Goal: Task Accomplishment & Management: Manage account settings

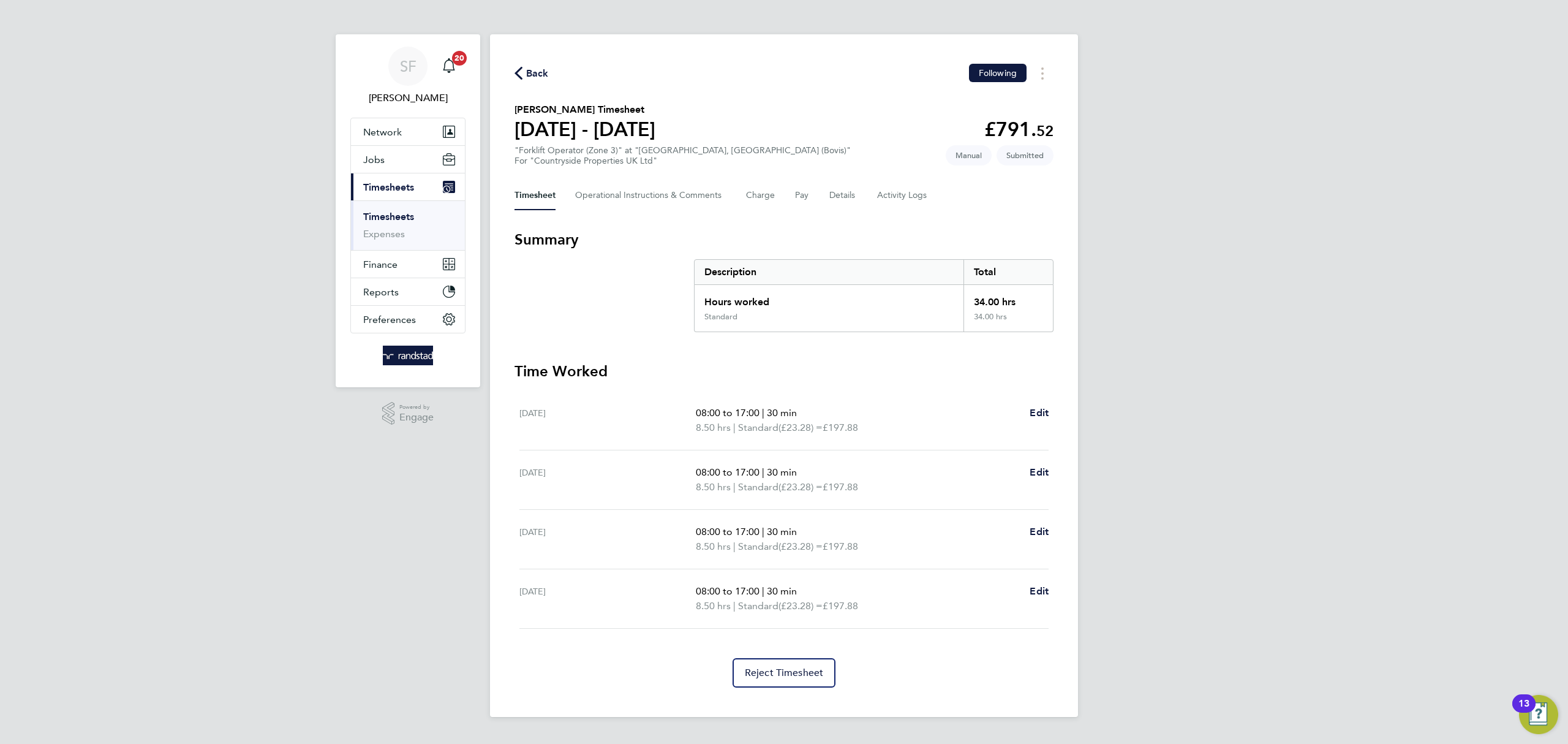
click at [398, 214] on link "Timesheets" at bounding box center [389, 216] width 51 height 12
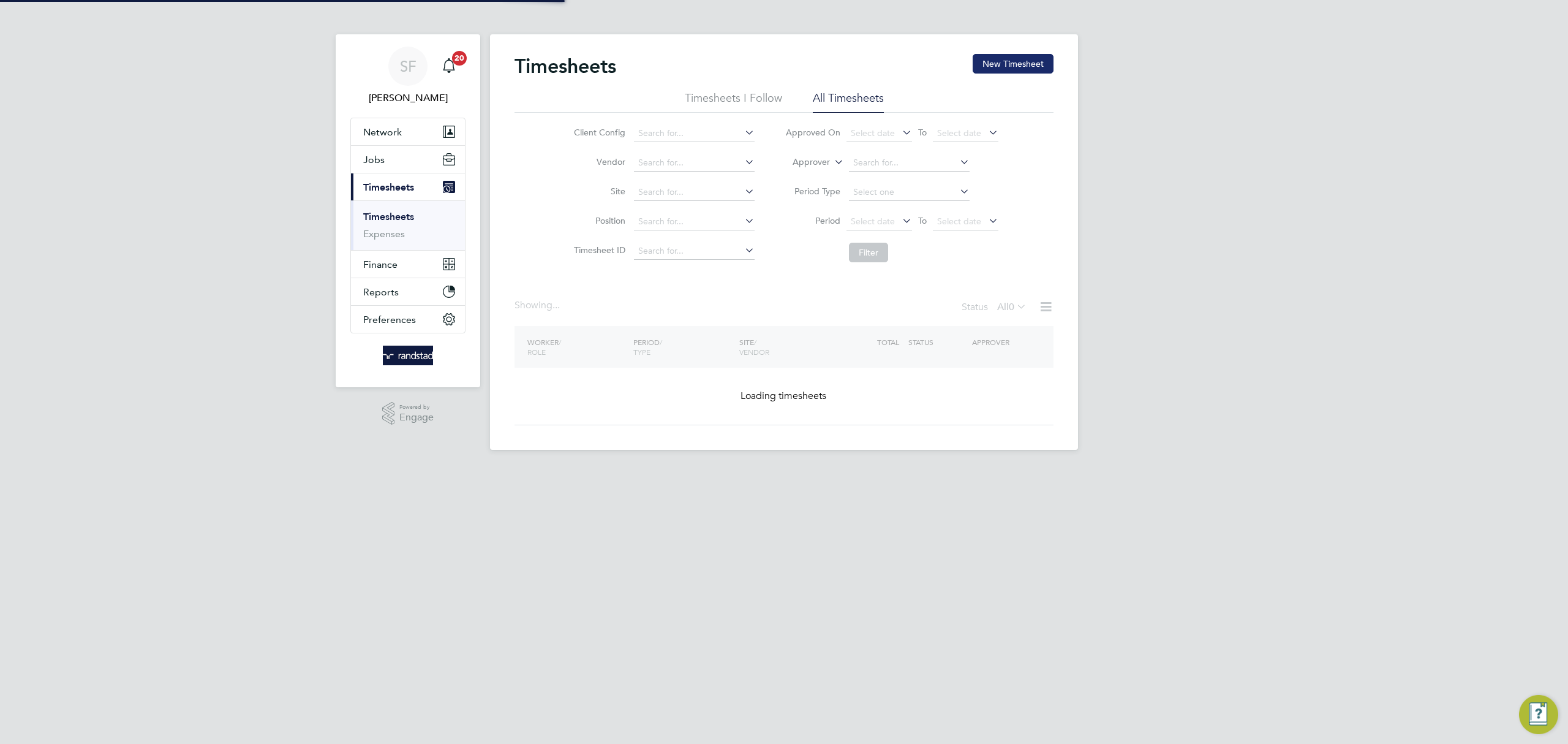
click at [1008, 57] on button "New Timesheet" at bounding box center [1012, 64] width 81 height 20
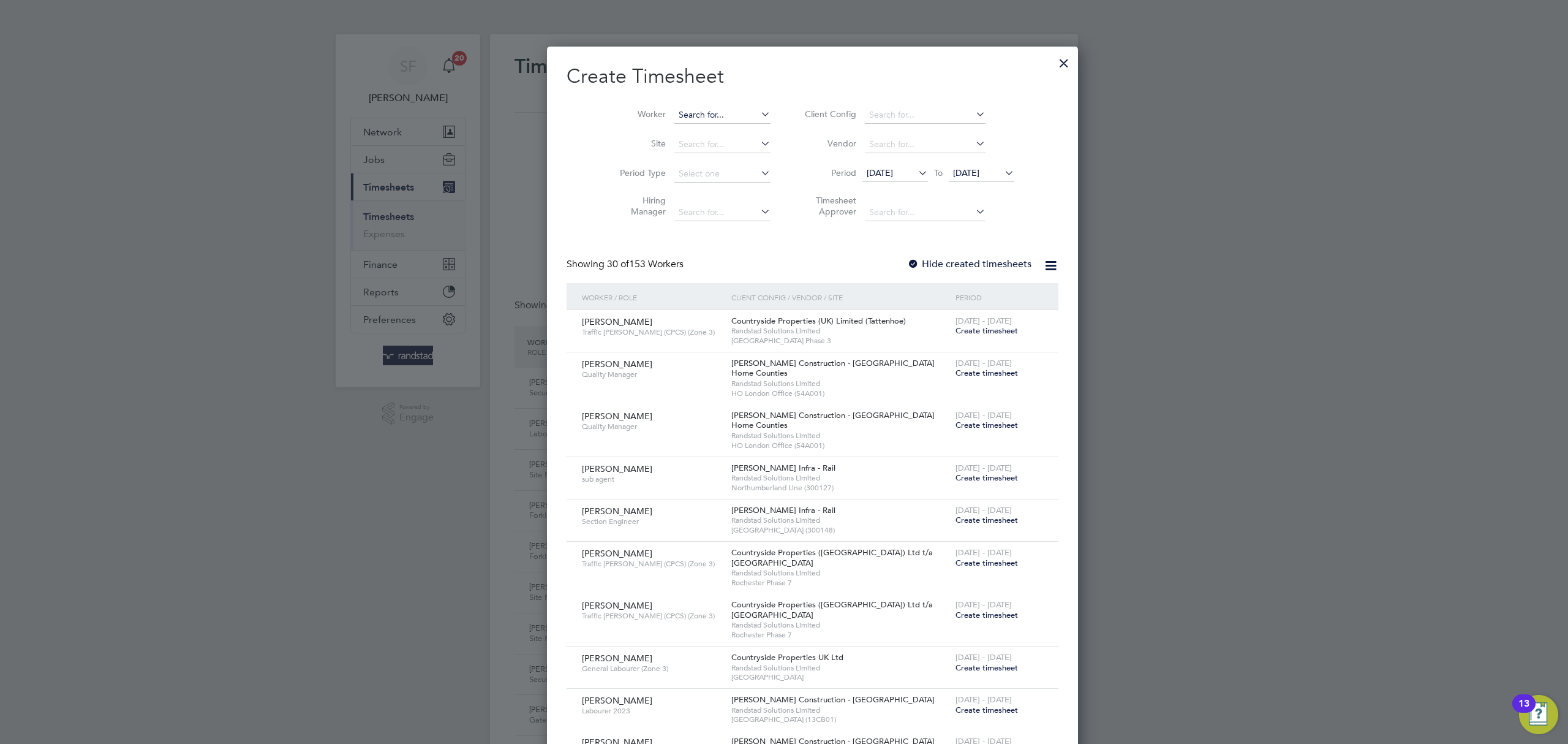
drag, startPoint x: 669, startPoint y: 110, endPoint x: 662, endPoint y: 114, distance: 8.1
click at [675, 110] on input at bounding box center [723, 114] width 96 height 17
click at [724, 126] on b "[PERSON_NAME]" at bounding box center [759, 131] width 71 height 10
type input "[PERSON_NAME]"
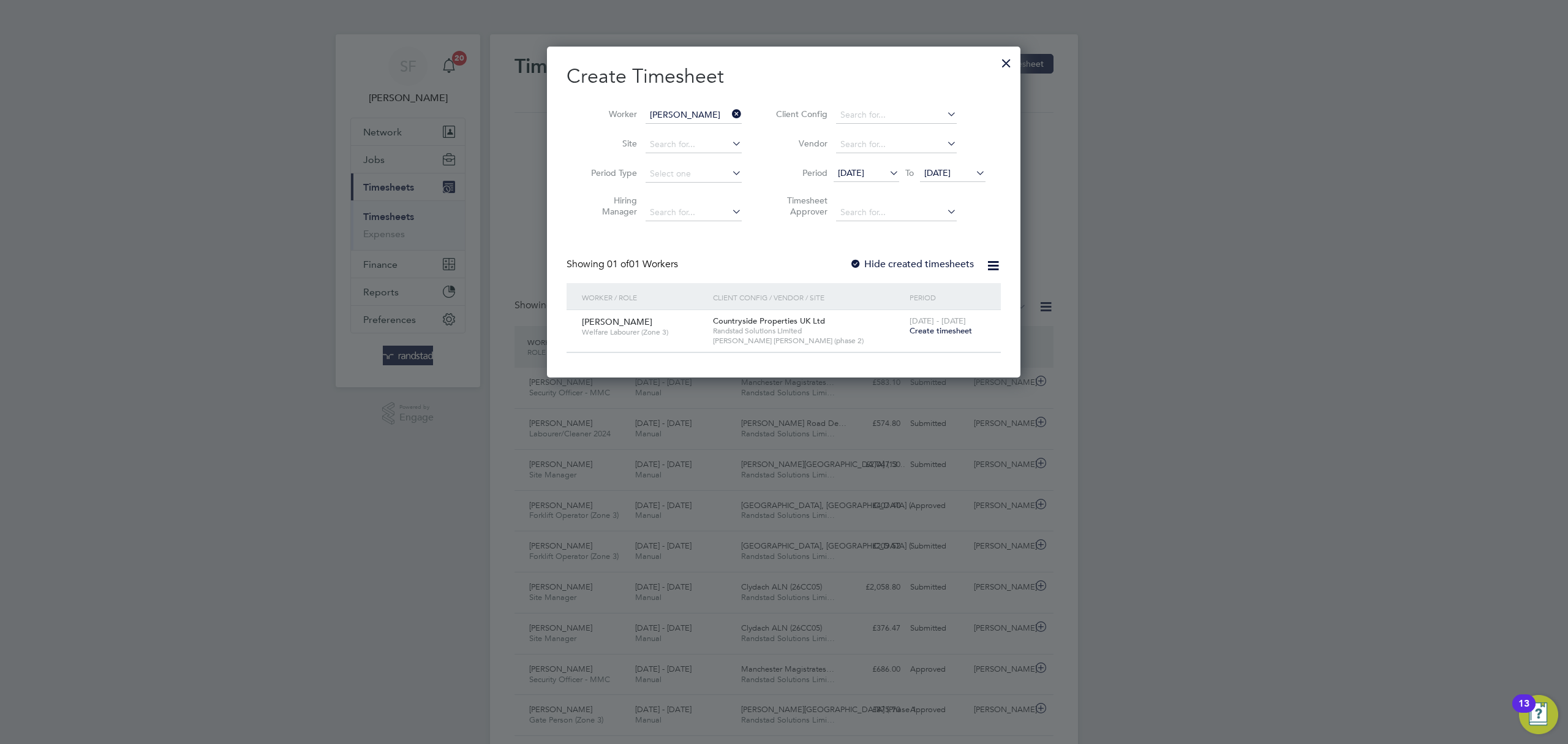
drag, startPoint x: 934, startPoint y: 331, endPoint x: 603, endPoint y: 315, distance: 331.4
click at [934, 331] on span "Create timesheet" at bounding box center [941, 330] width 63 height 10
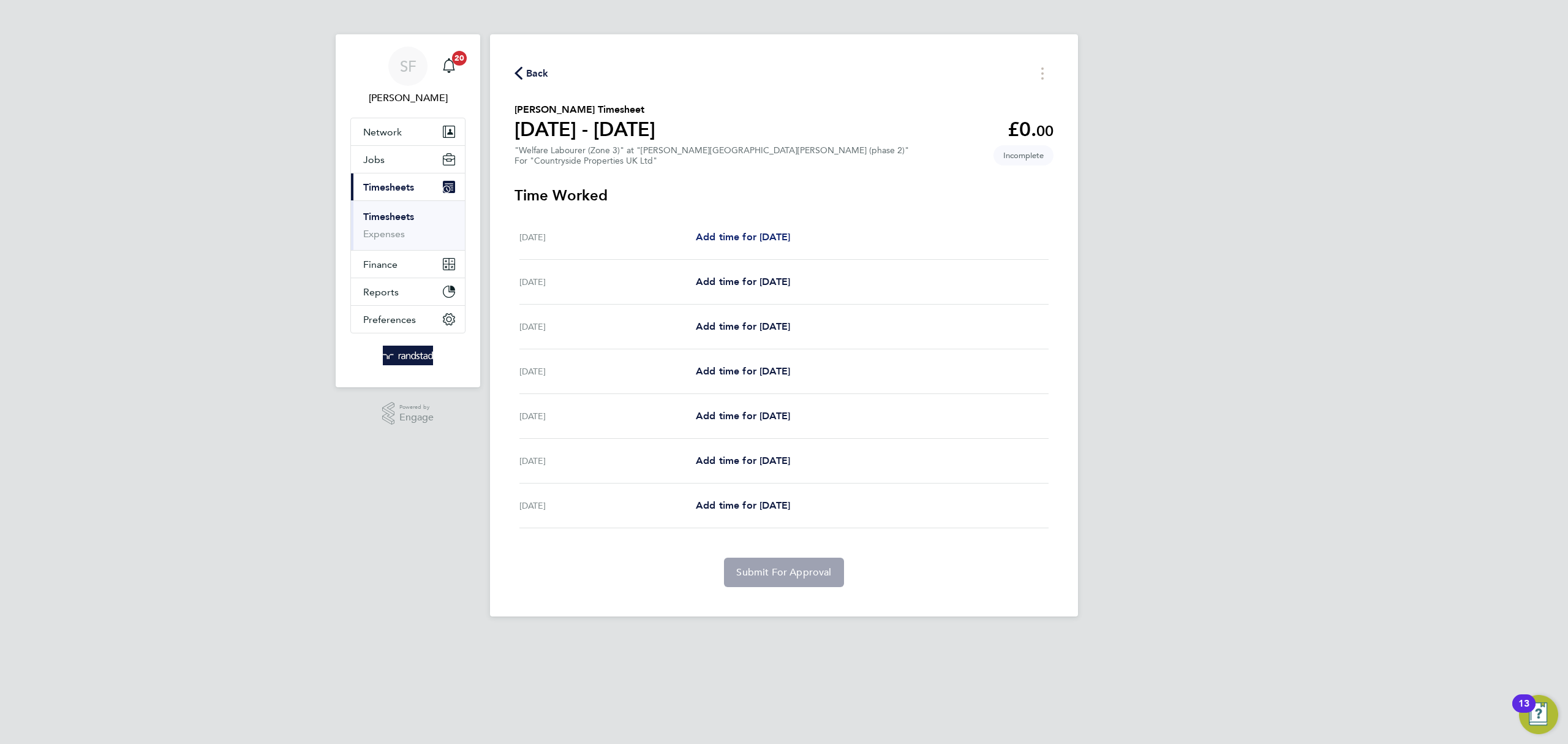
click at [736, 236] on span "Add time for [DATE]" at bounding box center [743, 236] width 94 height 12
select select "30"
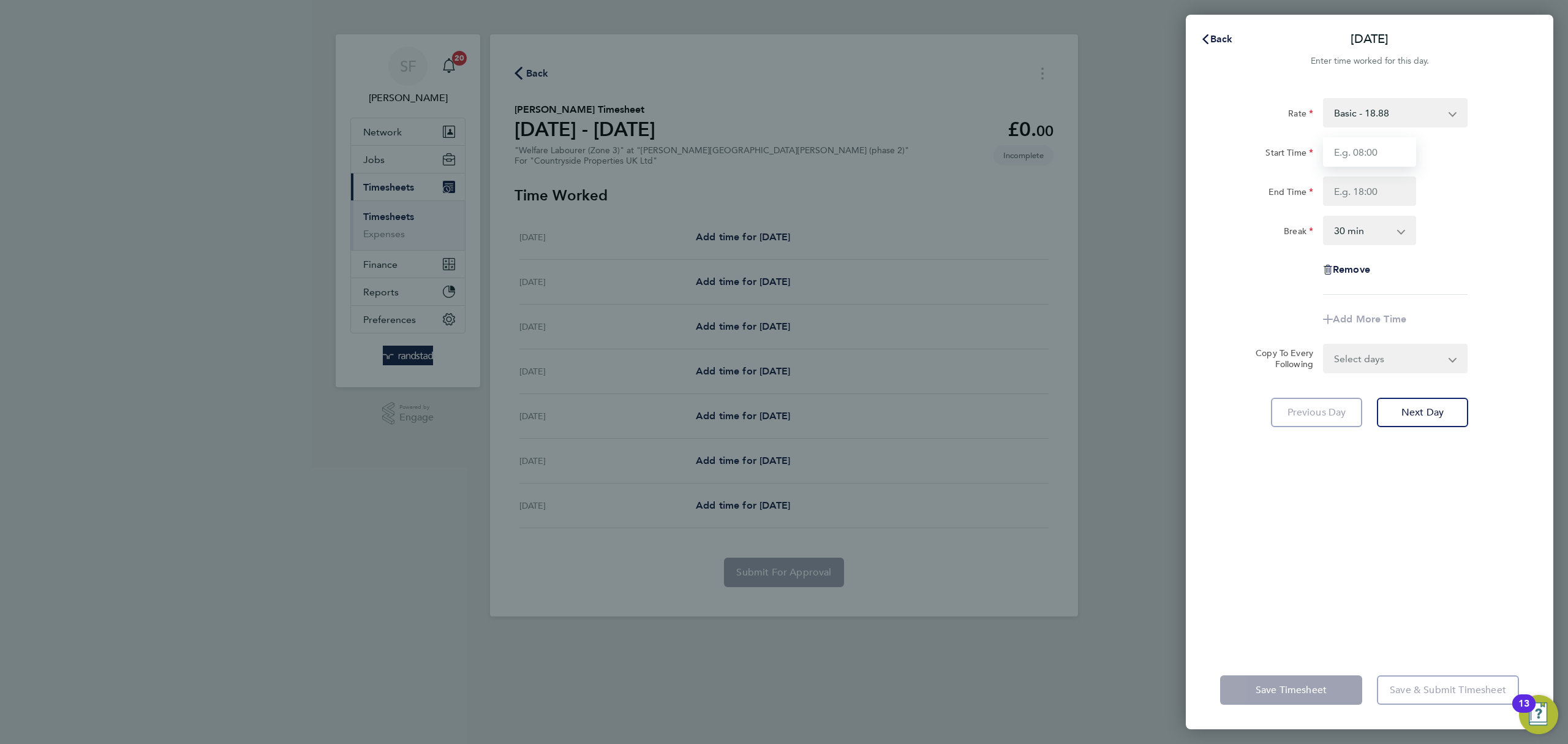
click at [1369, 150] on input "Start Time" at bounding box center [1369, 152] width 94 height 29
type input "07:30"
click at [1362, 194] on input "End Time" at bounding box center [1369, 191] width 94 height 29
type input "17:00"
click at [1485, 242] on div "Break 0 min 15 min 30 min 45 min 60 min 75 min 90 min" at bounding box center [1369, 230] width 309 height 29
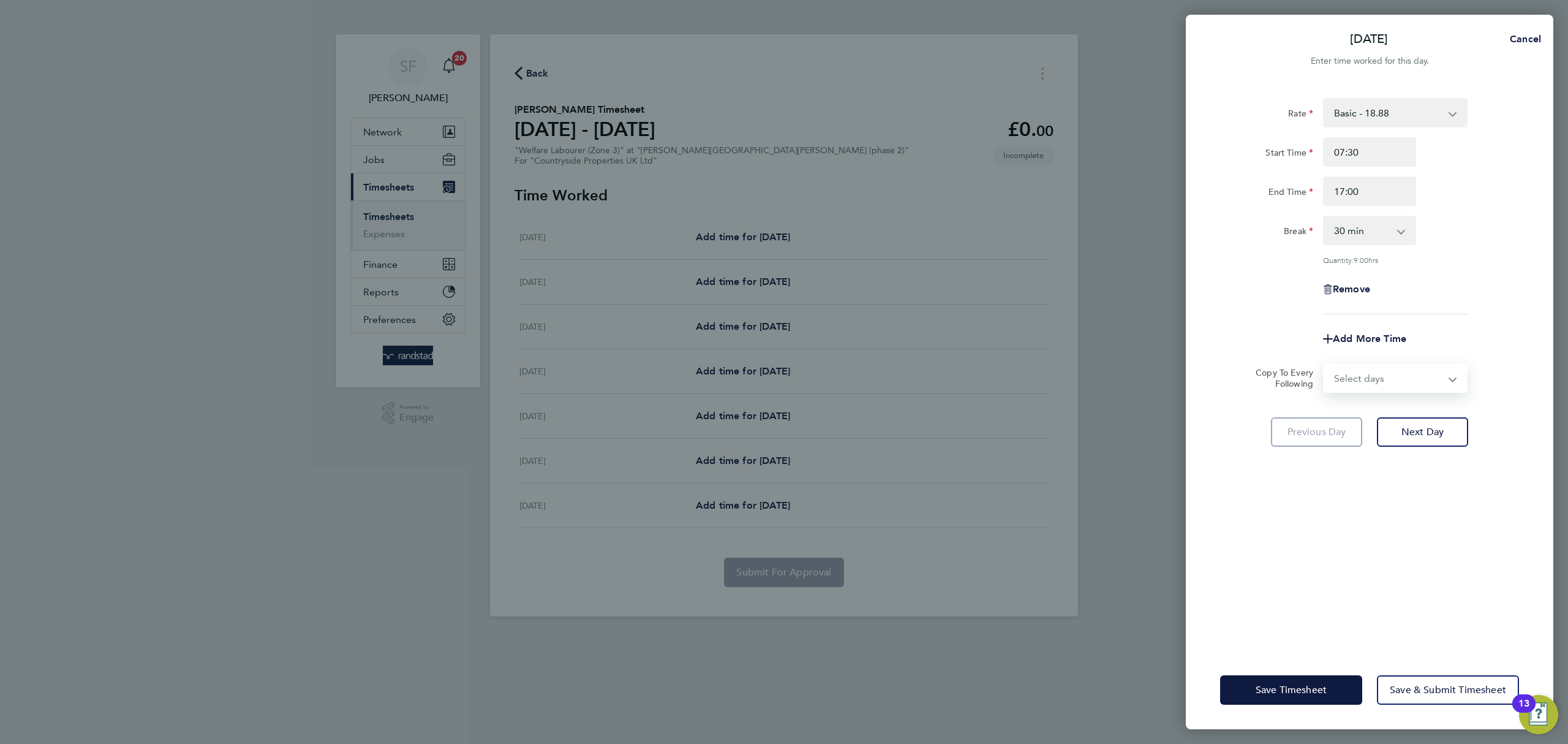
click at [1405, 389] on select "Select days Day Weekday (Mon-Fri) Weekend (Sat-Sun) [DATE] [DATE] [DATE] [DATE]…" at bounding box center [1389, 378] width 129 height 27
select select "WEEKDAY"
click at [1325, 364] on select "Select days Day Weekday (Mon-Fri) Weekend (Sat-Sun) [DATE] [DATE] [DATE] [DATE]…" at bounding box center [1389, 378] width 129 height 27
select select "[DATE]"
click at [1425, 482] on span "Next Day" at bounding box center [1423, 485] width 43 height 12
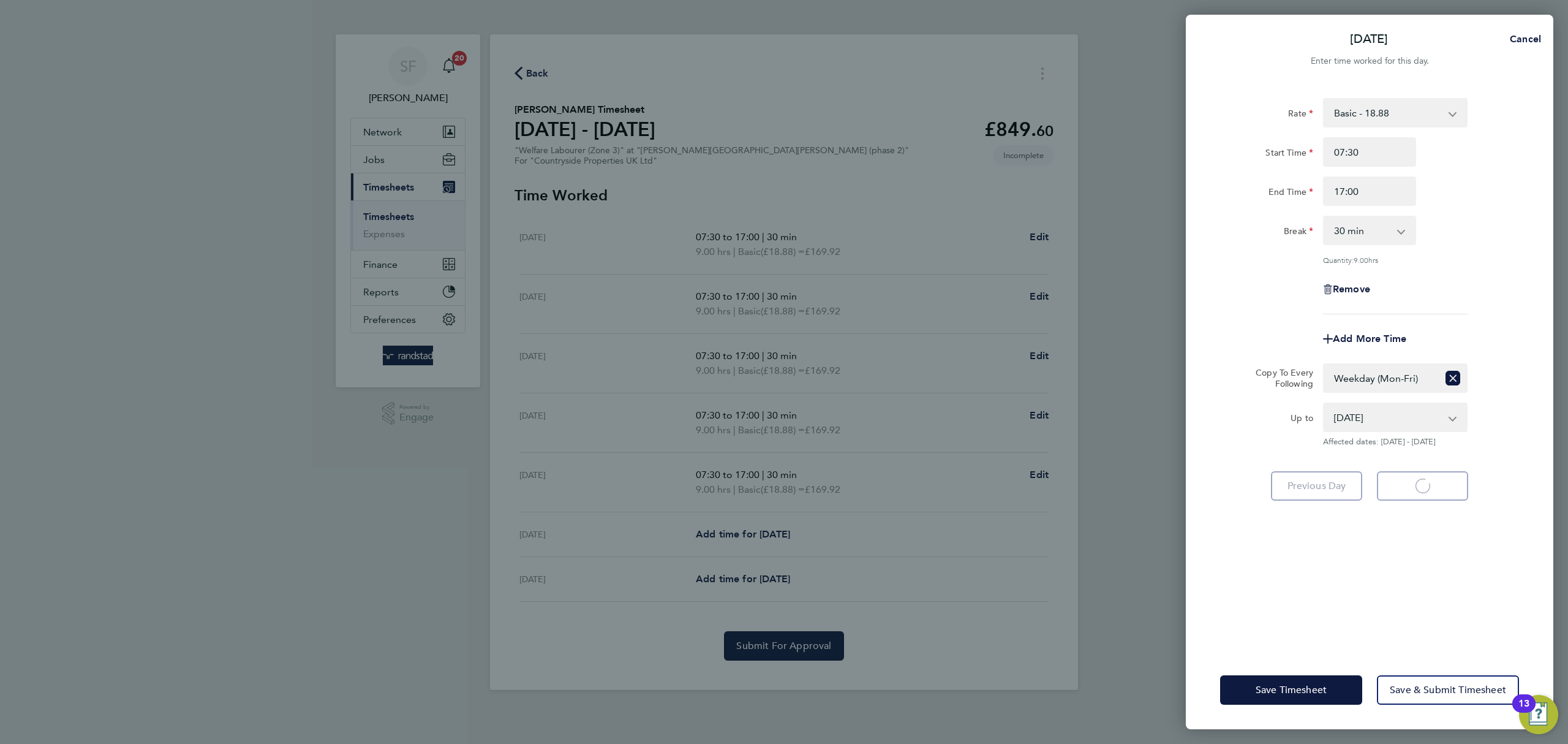
select select "30"
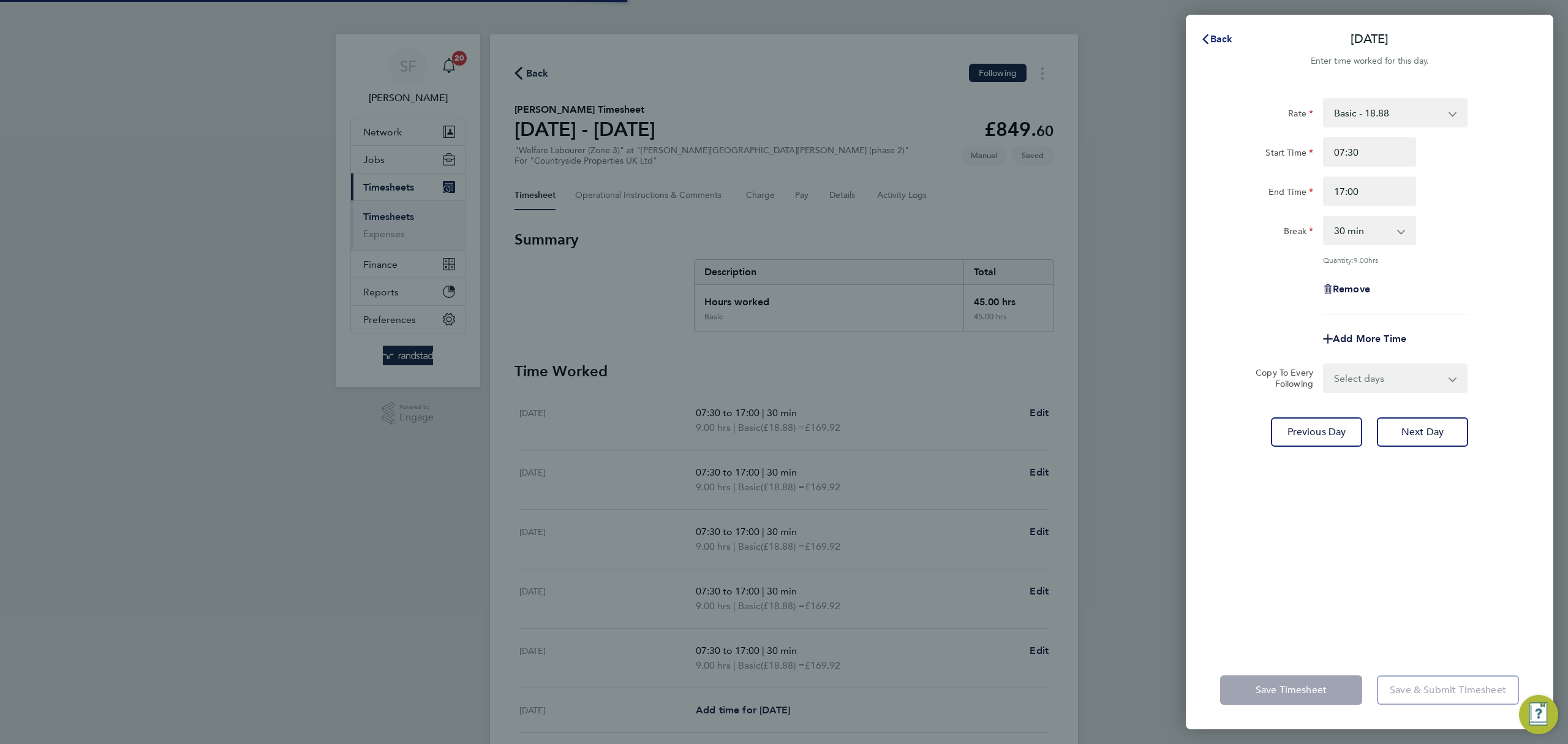
click at [1212, 43] on span "Back" at bounding box center [1221, 38] width 23 height 12
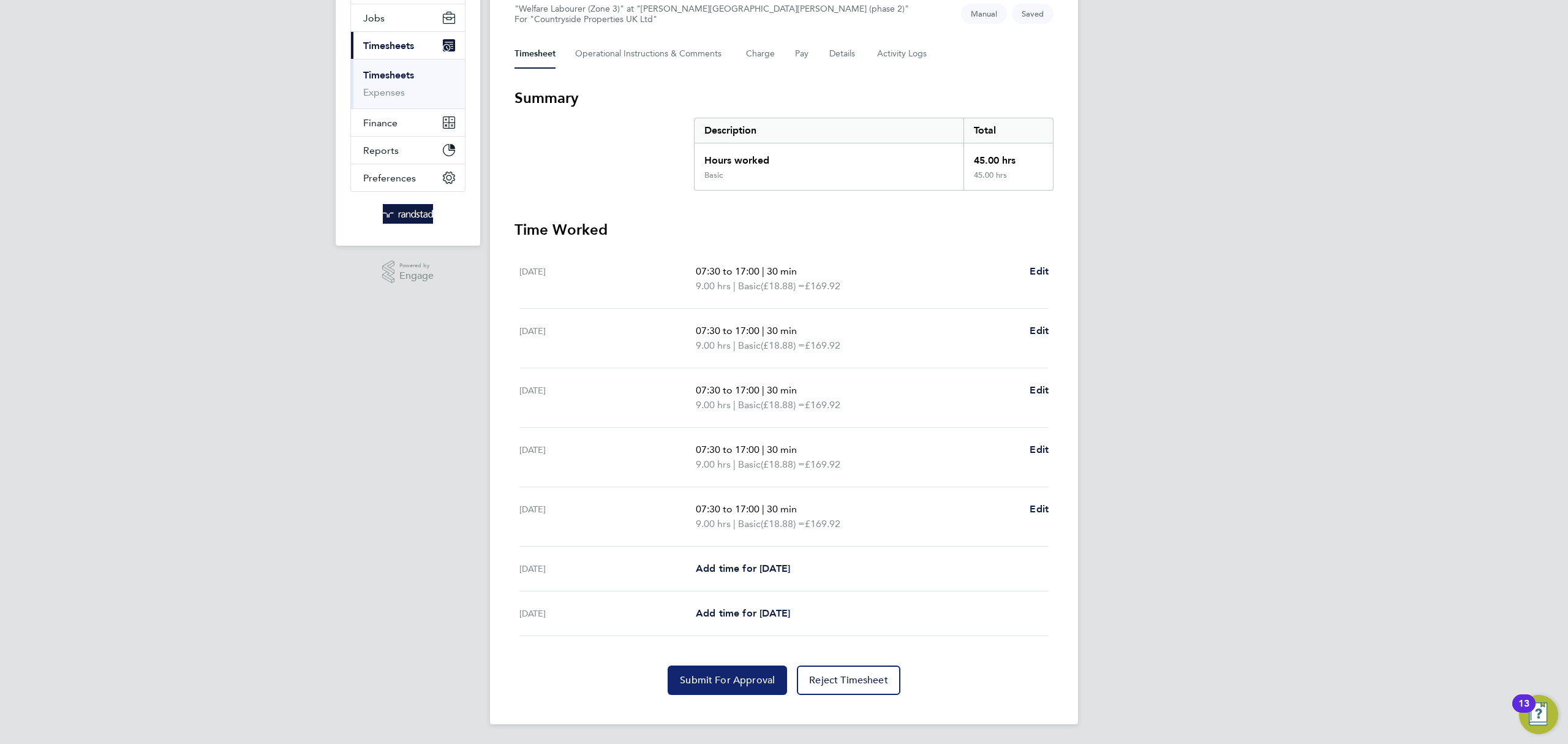
click at [716, 679] on span "Submit For Approval" at bounding box center [727, 680] width 95 height 12
click at [397, 72] on link "Timesheets" at bounding box center [389, 74] width 51 height 12
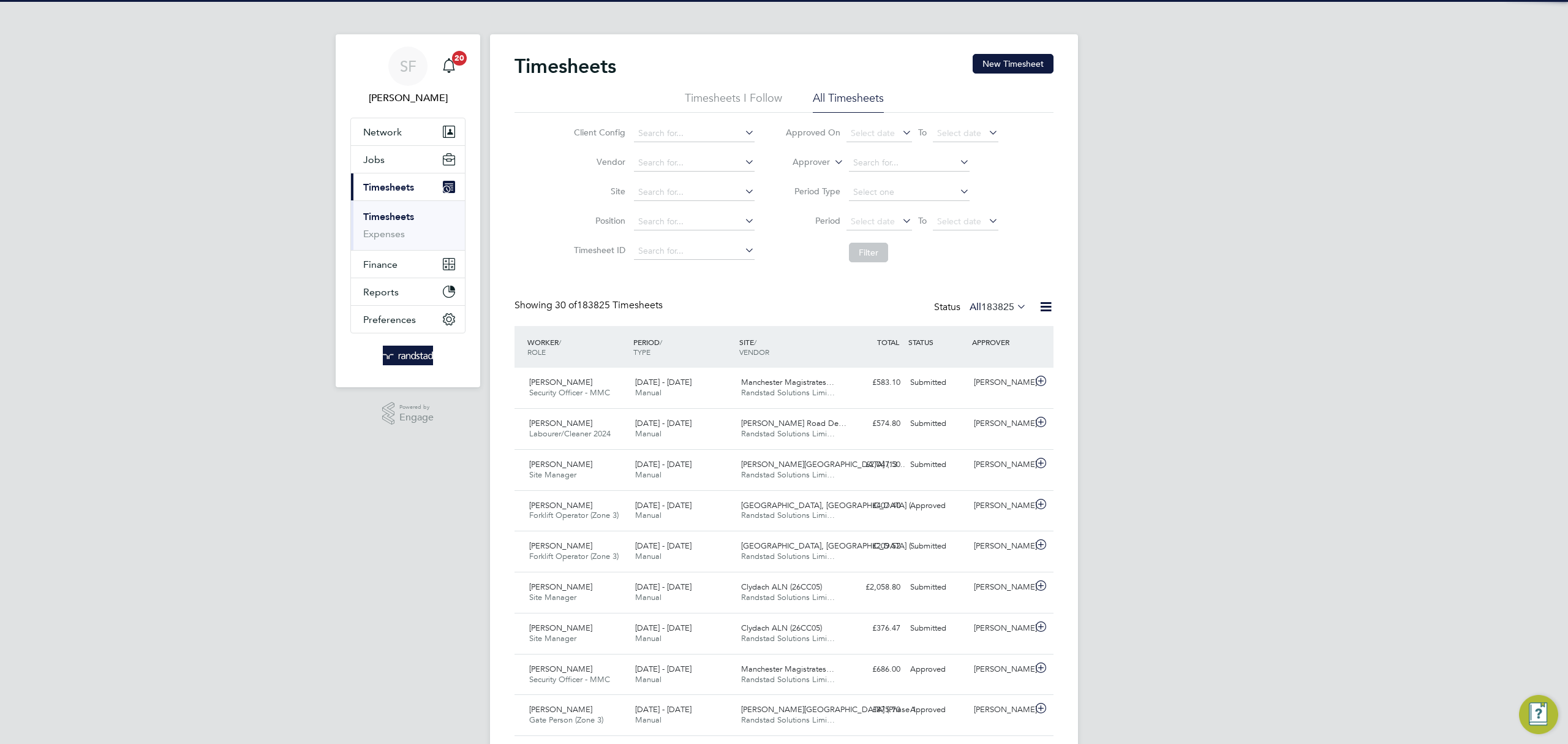
scroll to position [6, 6]
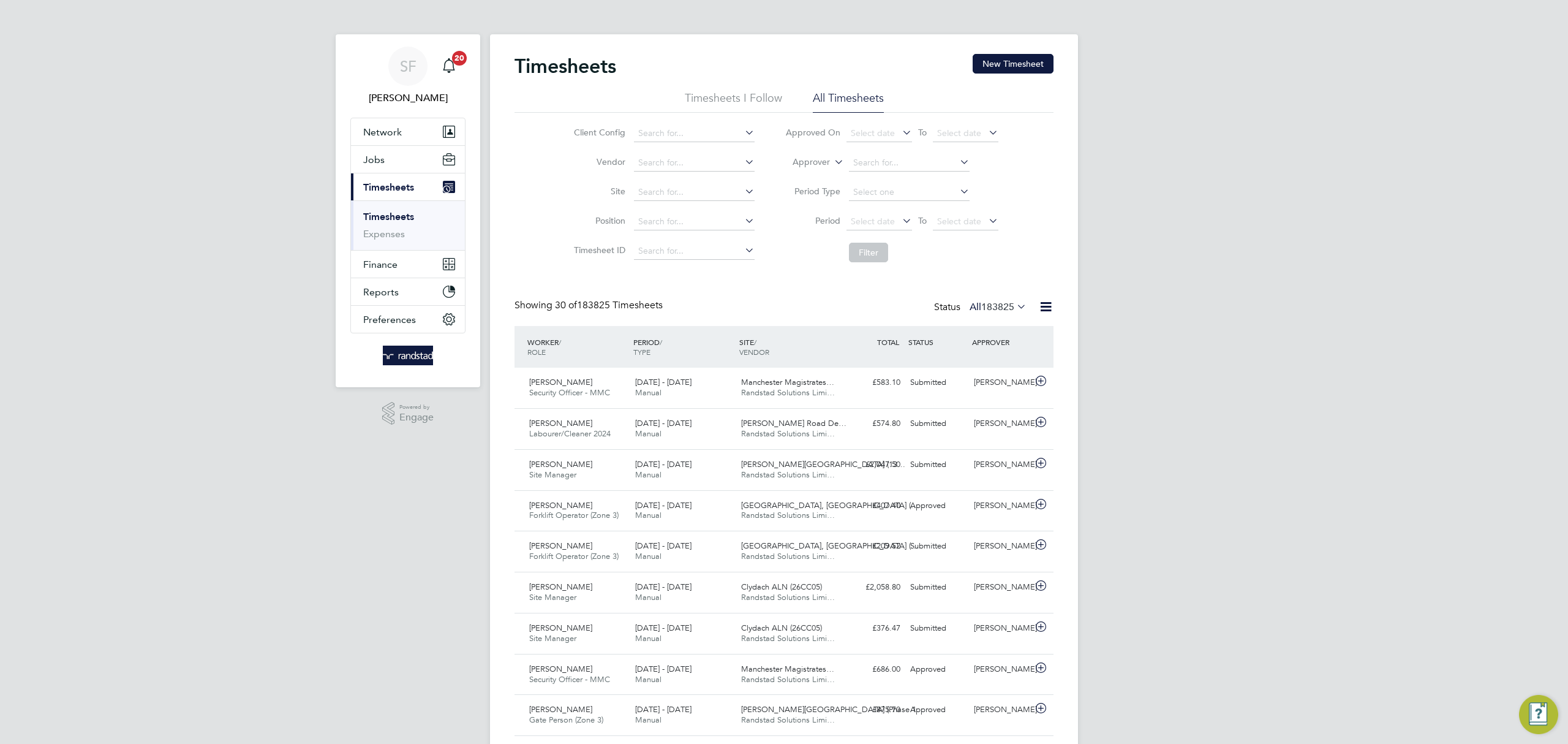
click at [832, 161] on icon at bounding box center [832, 159] width 0 height 11
click at [808, 173] on li "Worker" at bounding box center [799, 177] width 61 height 16
click at [669, 185] on input at bounding box center [694, 192] width 121 height 17
drag, startPoint x: 697, startPoint y: 220, endPoint x: 774, endPoint y: 236, distance: 78.6
click at [697, 219] on li "[GEOGRAPHIC_DATA] , The Hindlands" at bounding box center [735, 225] width 206 height 16
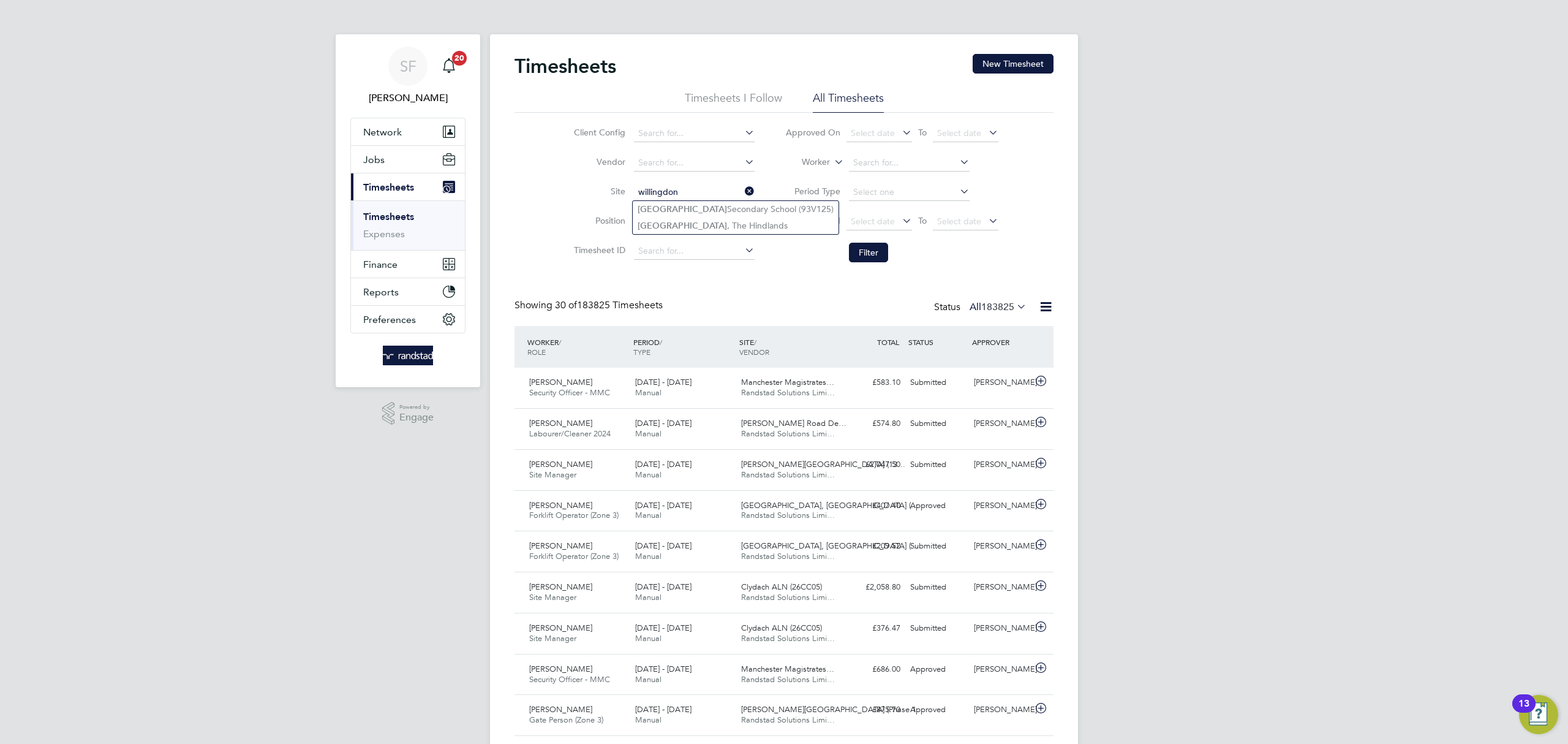
type input "[GEOGRAPHIC_DATA], The Hindlands"
click at [864, 250] on button "Filter" at bounding box center [868, 253] width 39 height 20
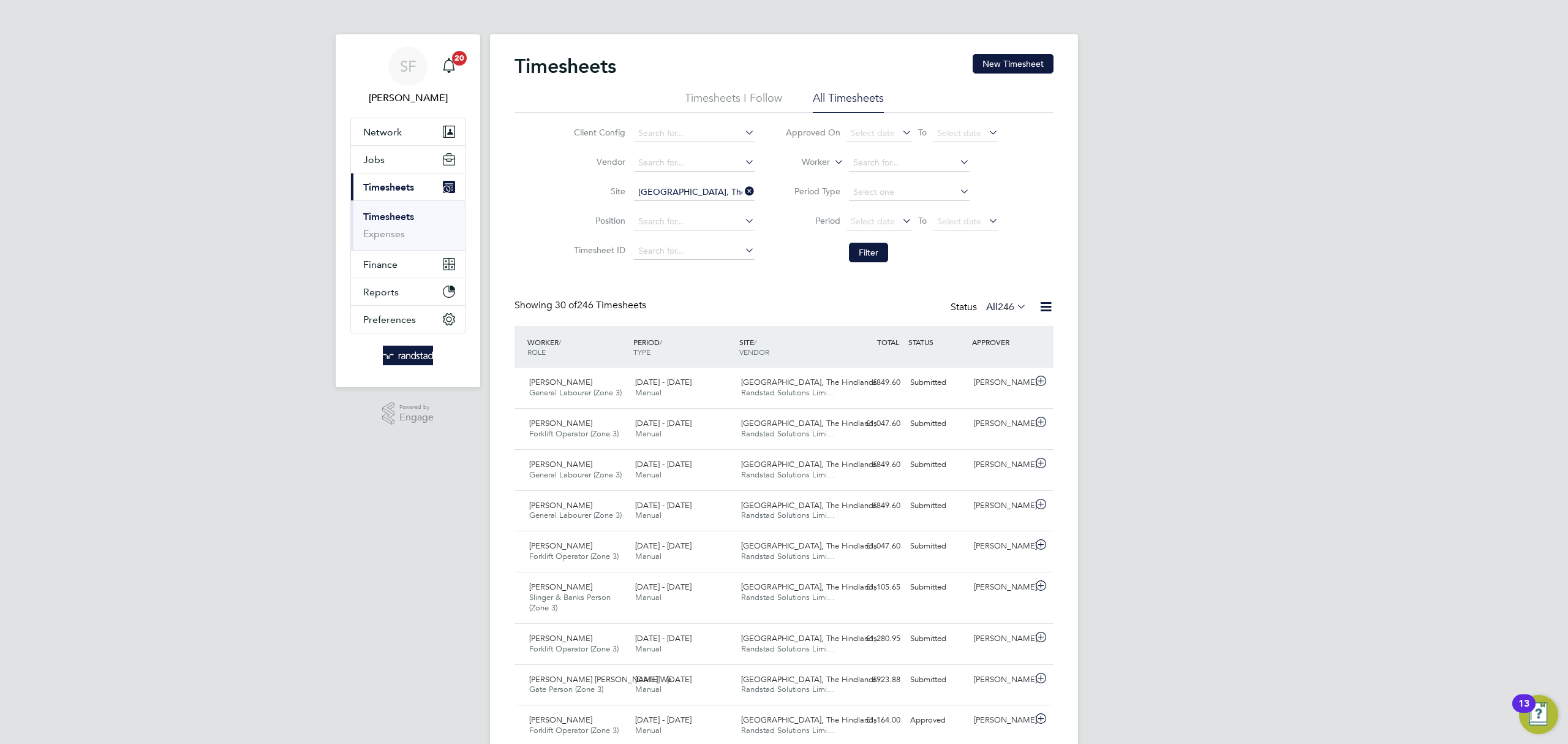
drag, startPoint x: 750, startPoint y: 189, endPoint x: 698, endPoint y: 193, distance: 52.2
click at [743, 188] on icon at bounding box center [743, 191] width 0 height 17
click at [669, 197] on input at bounding box center [694, 192] width 121 height 17
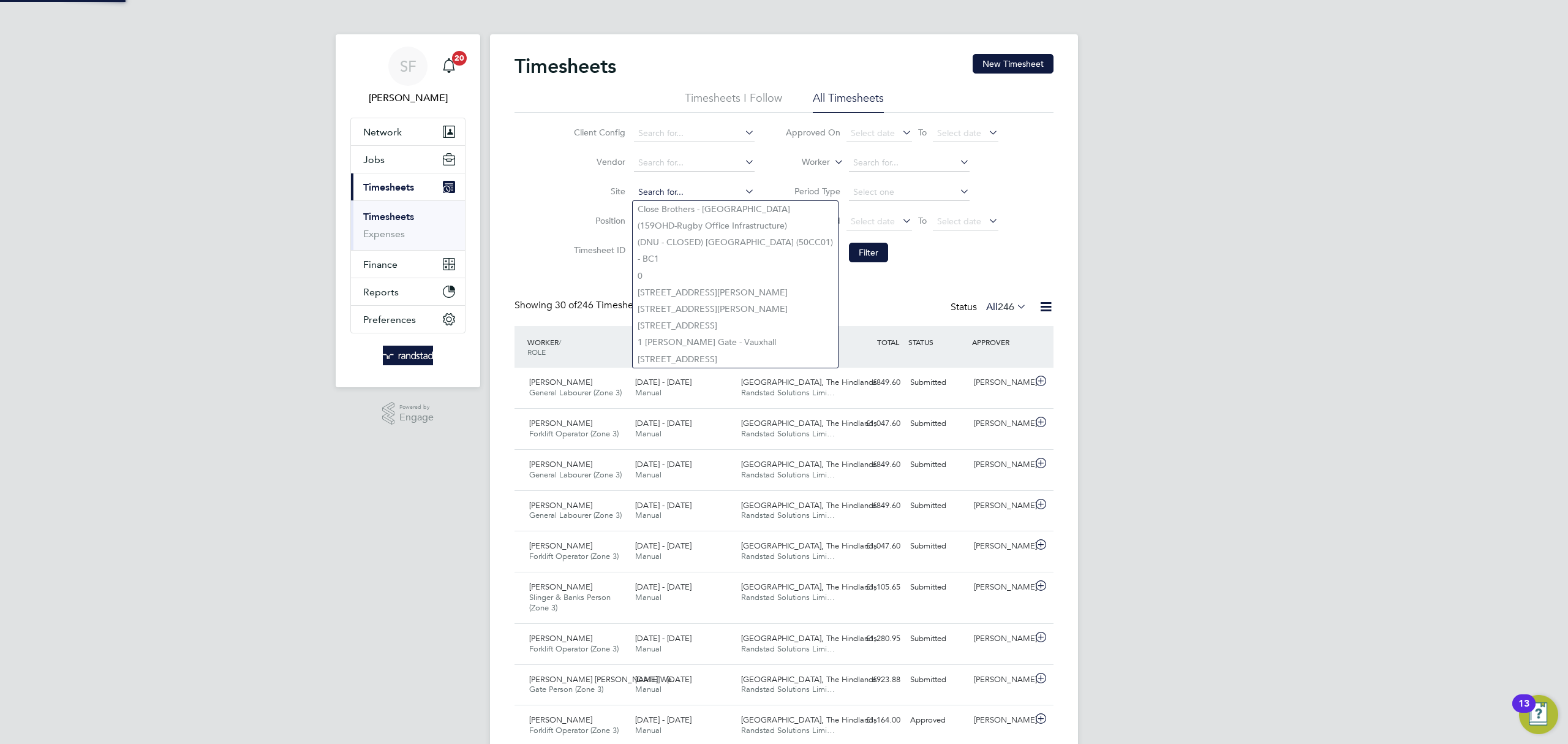
type input "v"
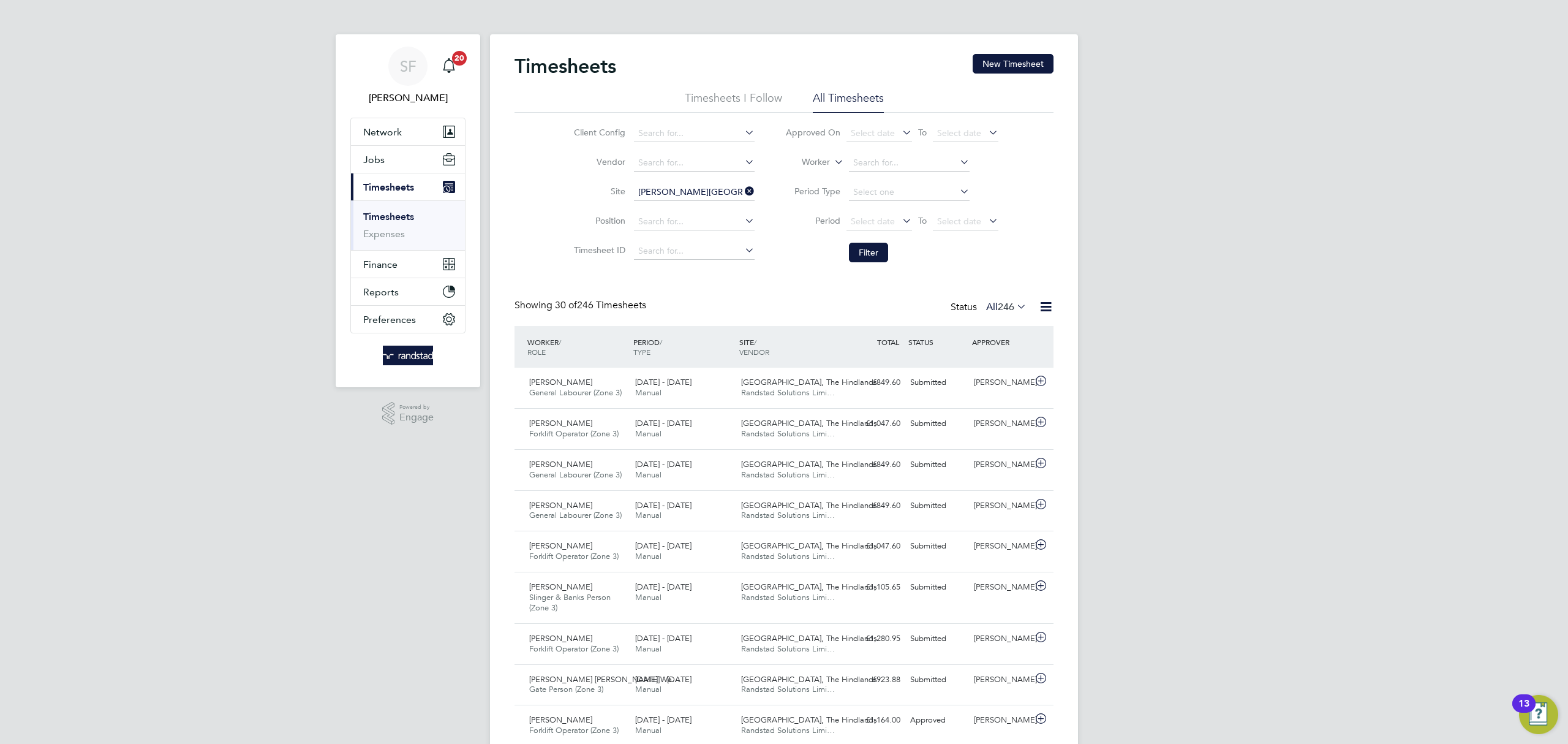
click at [698, 222] on li "[PERSON_NAME] [PERSON_NAME] (phase 2)" at bounding box center [699, 225] width 133 height 16
type input "[PERSON_NAME] [PERSON_NAME] (phase 2)"
click at [868, 252] on button "Filter" at bounding box center [868, 253] width 39 height 20
click at [1032, 63] on button "New Timesheet" at bounding box center [1012, 64] width 81 height 20
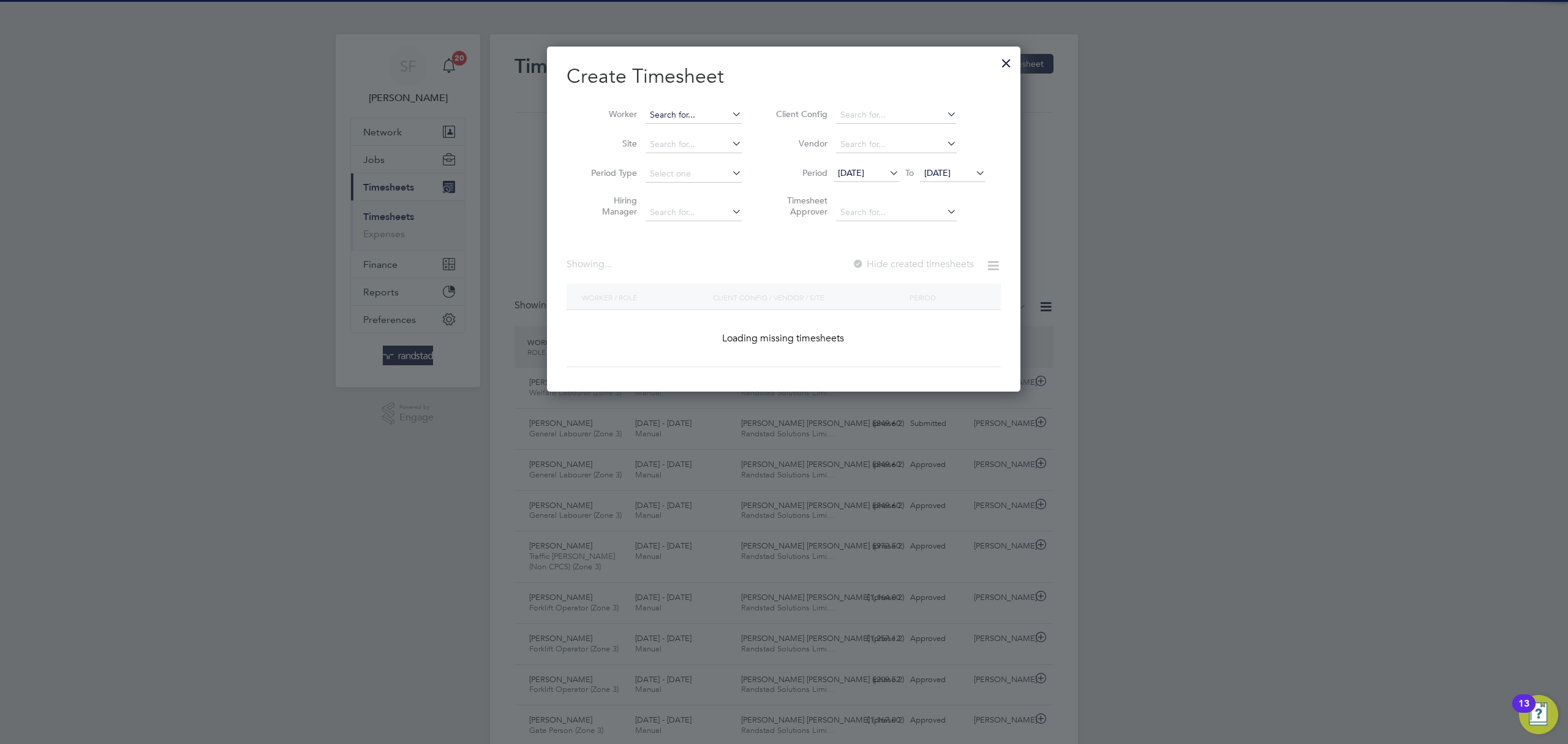
click at [660, 112] on input at bounding box center [694, 114] width 96 height 17
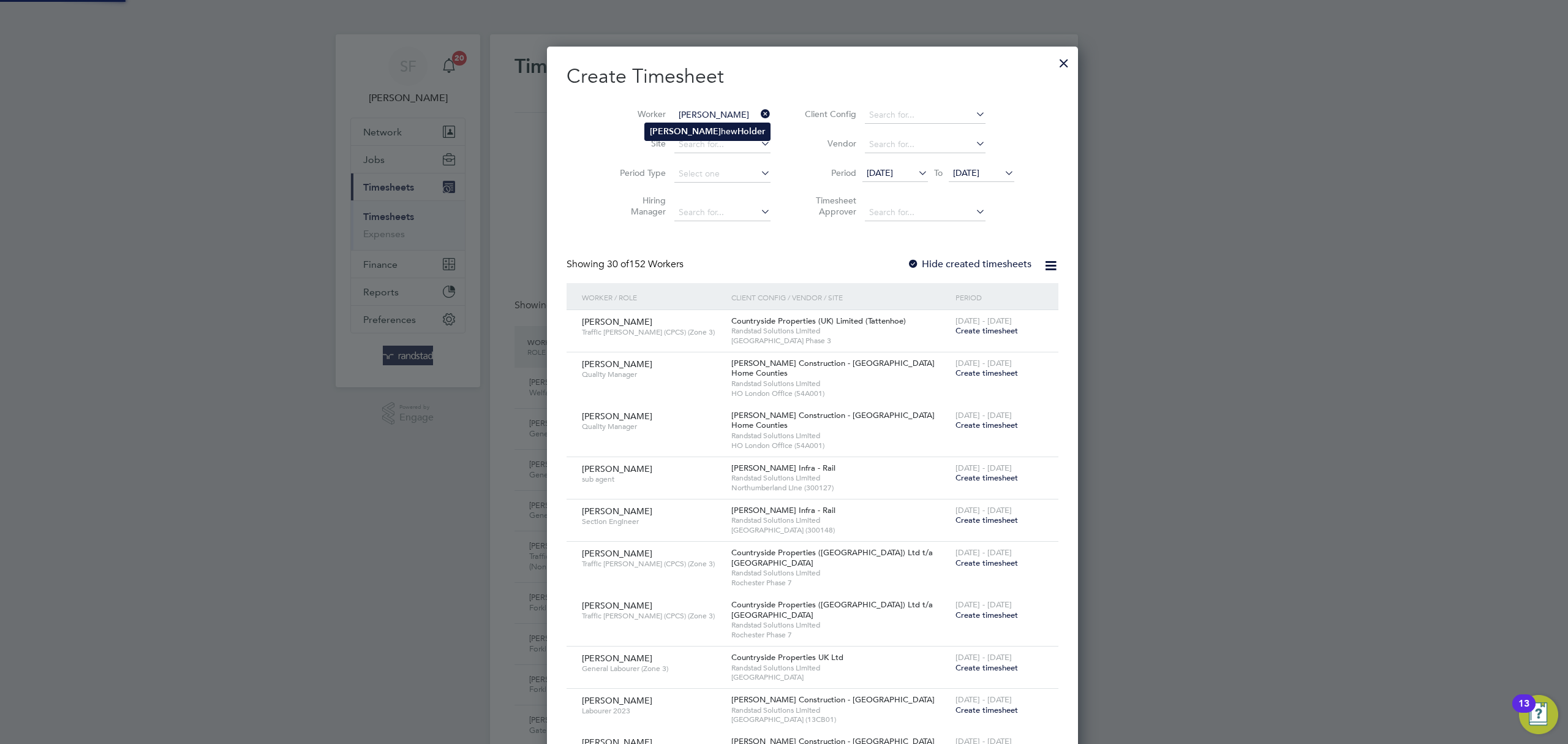
click at [680, 128] on li "[PERSON_NAME] Holder" at bounding box center [707, 132] width 125 height 16
type input "[PERSON_NAME]"
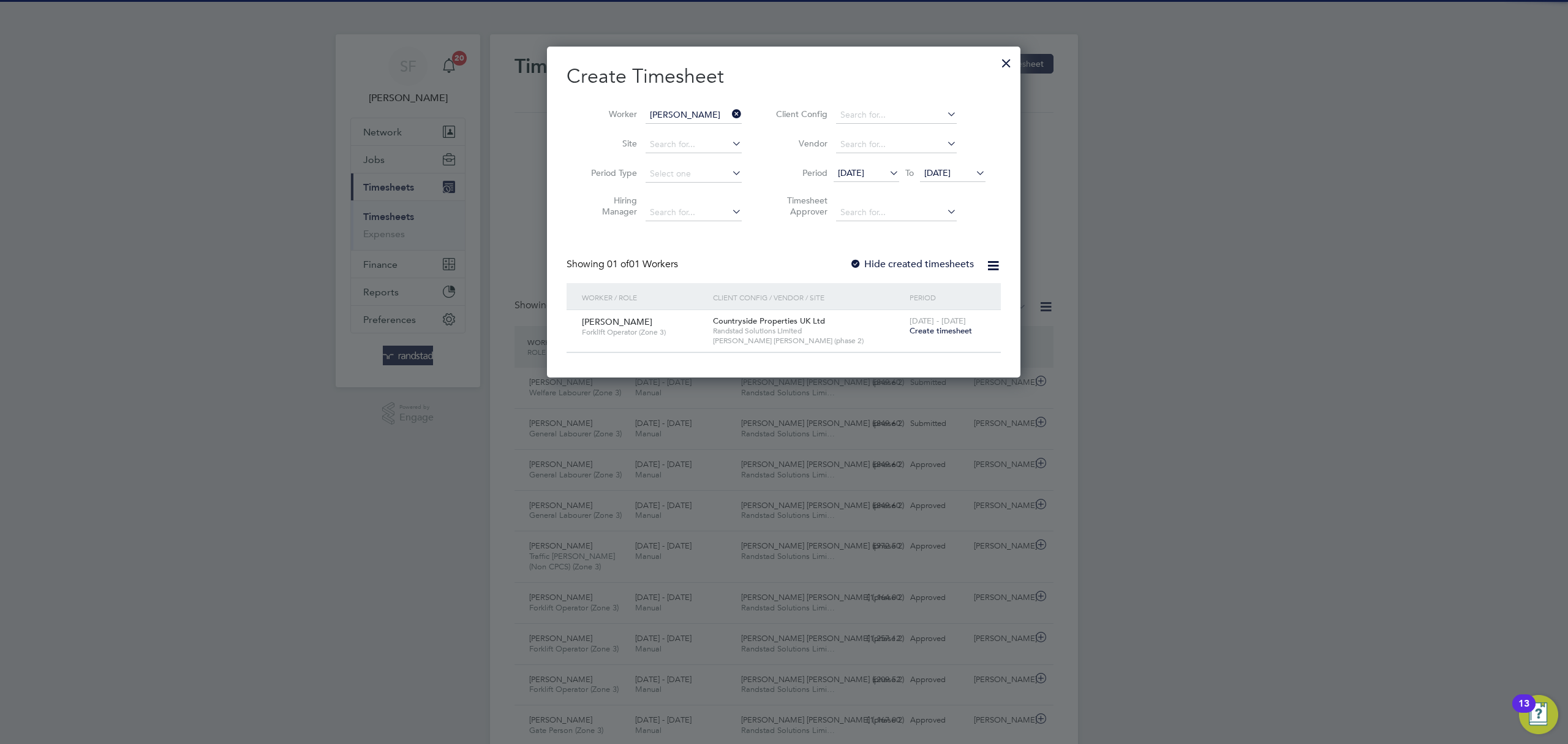
click at [944, 332] on span "Create timesheet" at bounding box center [941, 330] width 63 height 10
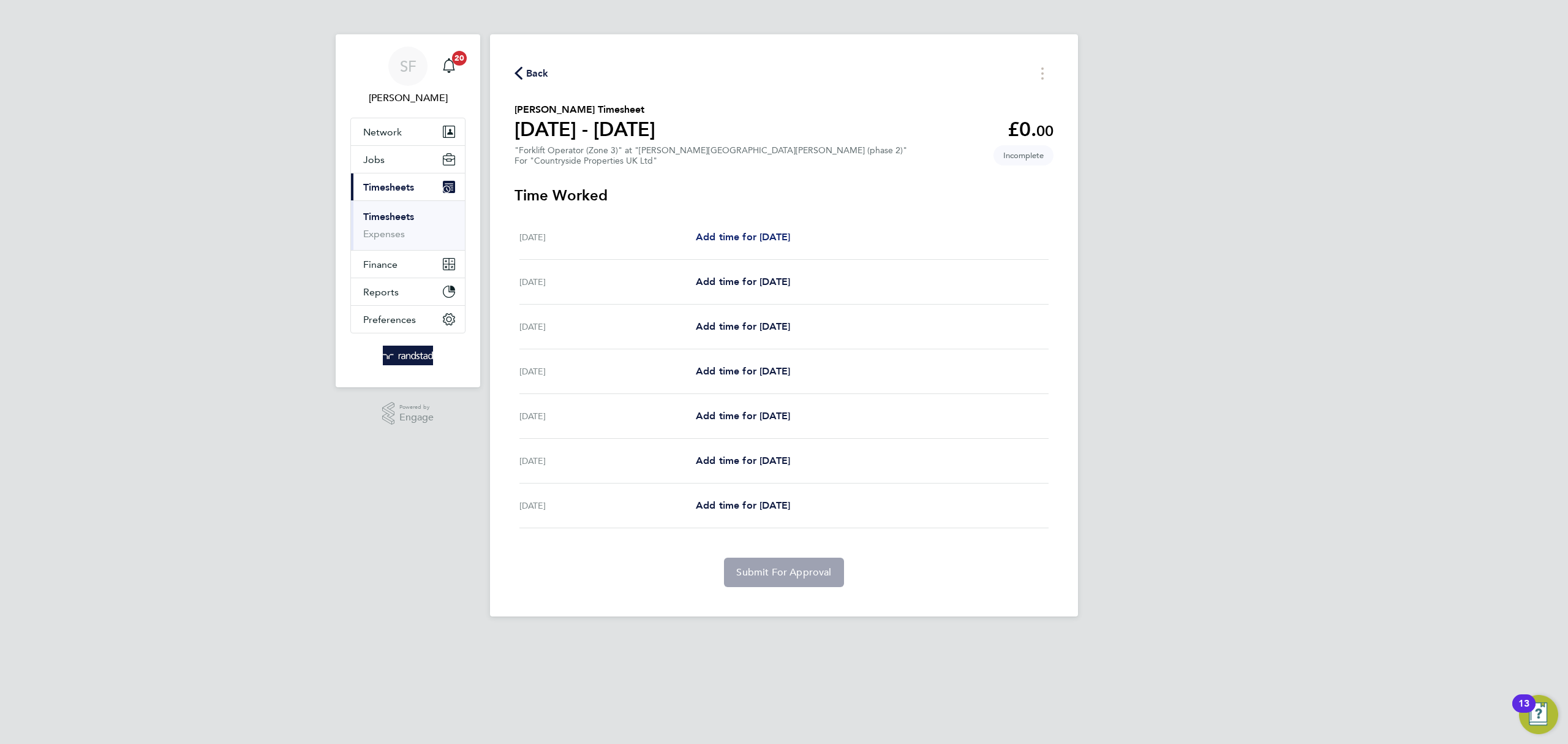
click at [746, 236] on span "Add time for [DATE]" at bounding box center [743, 236] width 94 height 12
select select "30"
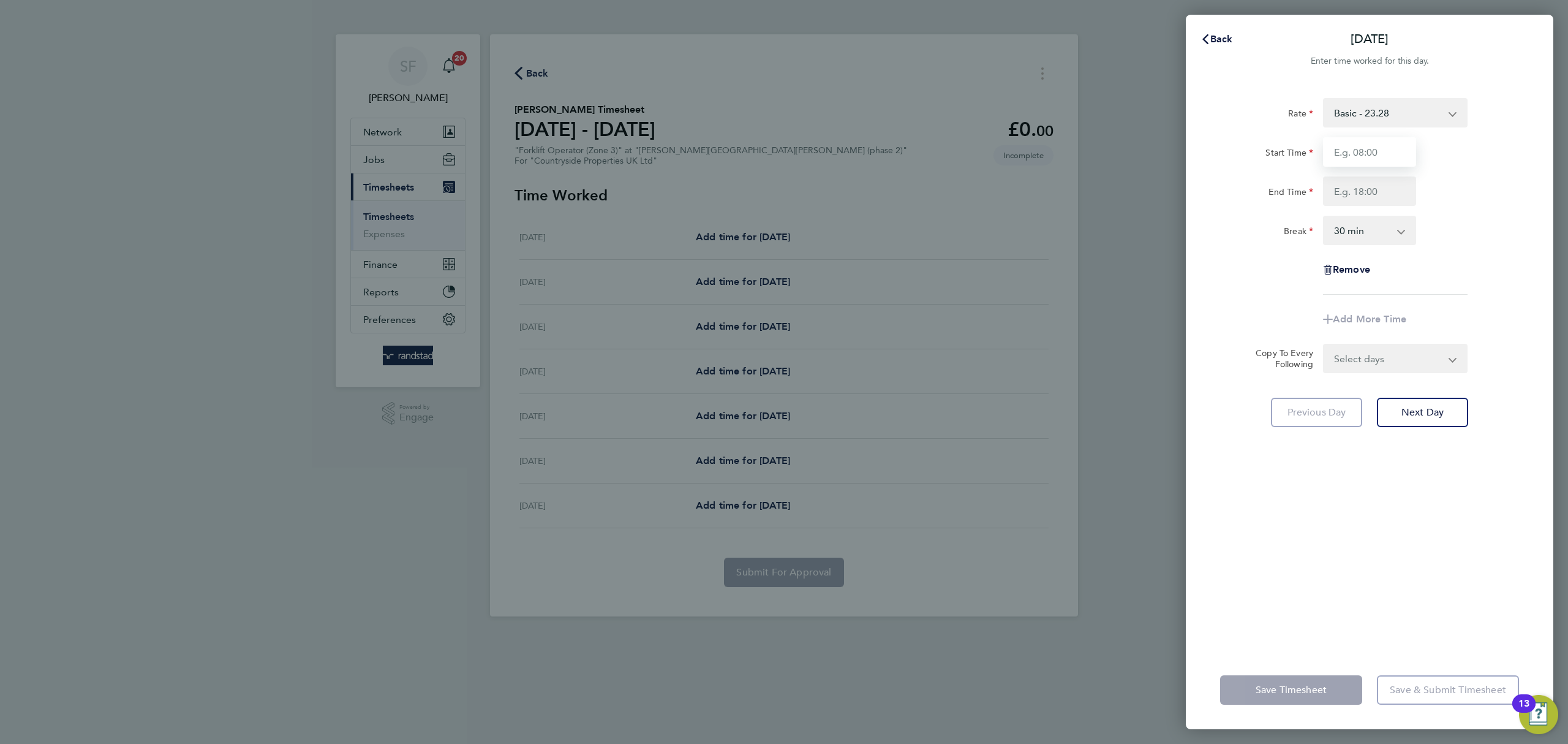
click at [1348, 161] on input "Start Time" at bounding box center [1369, 152] width 94 height 29
type input "07:30"
click at [1372, 191] on input "End Time" at bounding box center [1369, 191] width 94 height 29
type input "17:00"
click at [1433, 266] on div "Rate Basic - 23.28 Start Time 07:30 End Time 17:00 Break 0 min 15 min 30 min 45…" at bounding box center [1369, 196] width 299 height 197
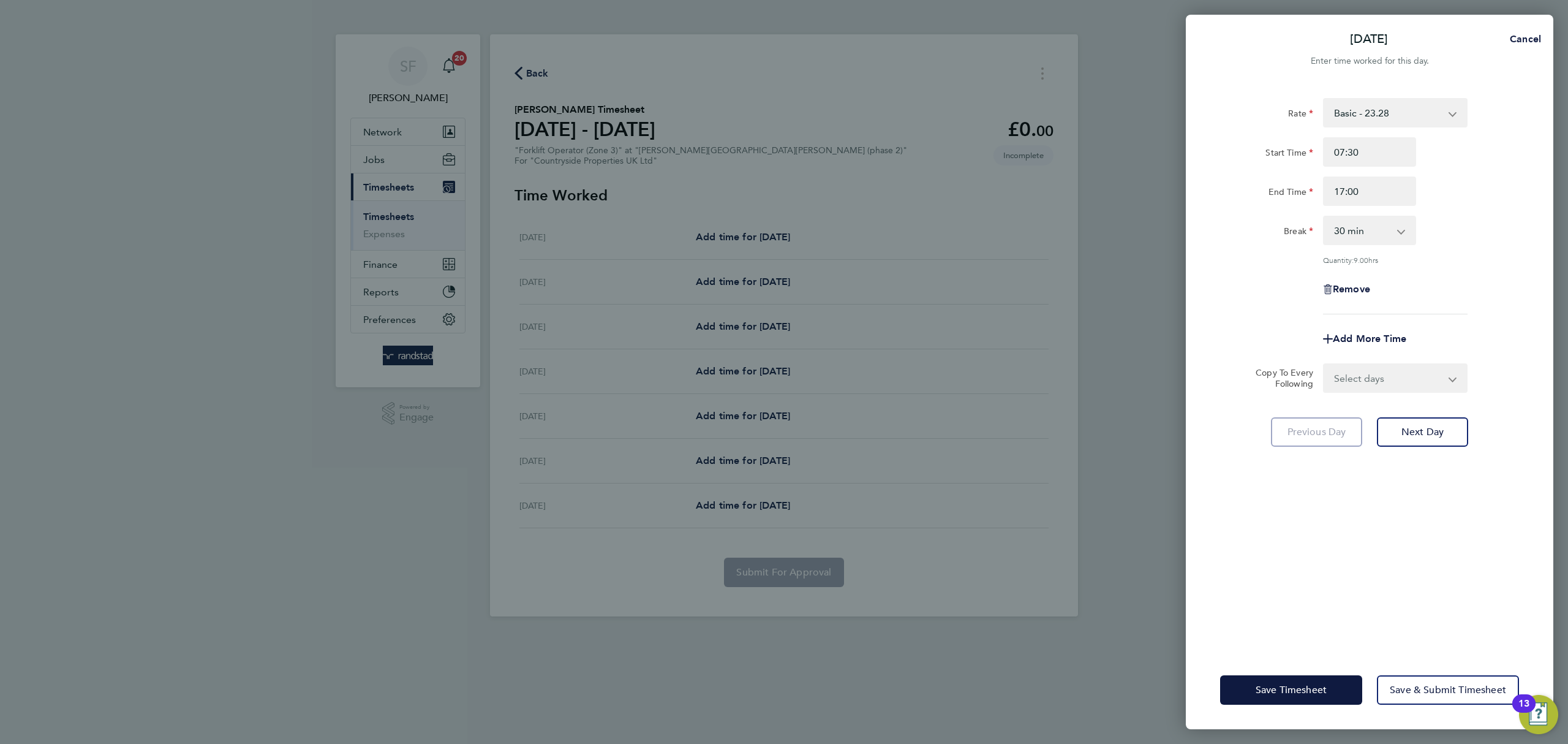
click at [1448, 378] on select "Select days Day Weekday (Mon-Fri) Weekend (Sat-Sun) [DATE] [DATE] [DATE] [DATE]…" at bounding box center [1389, 378] width 129 height 27
select select "WEEKDAY"
click at [1325, 364] on select "Select days Day Weekday (Mon-Fri) Weekend (Sat-Sun) [DATE] [DATE] [DATE] [DATE]…" at bounding box center [1389, 378] width 129 height 27
select select "[DATE]"
click at [1450, 478] on button "Next Day" at bounding box center [1423, 486] width 92 height 29
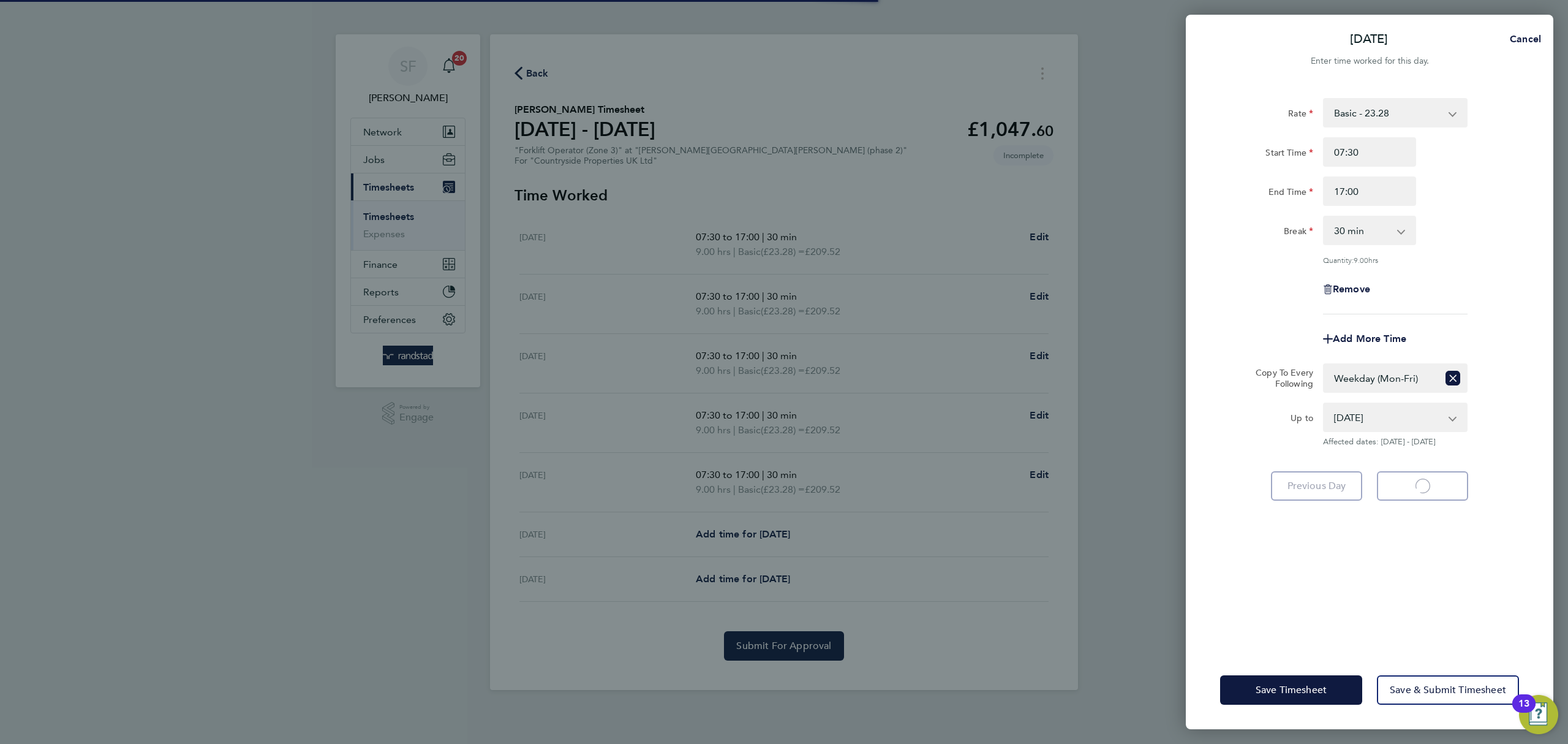
select select "30"
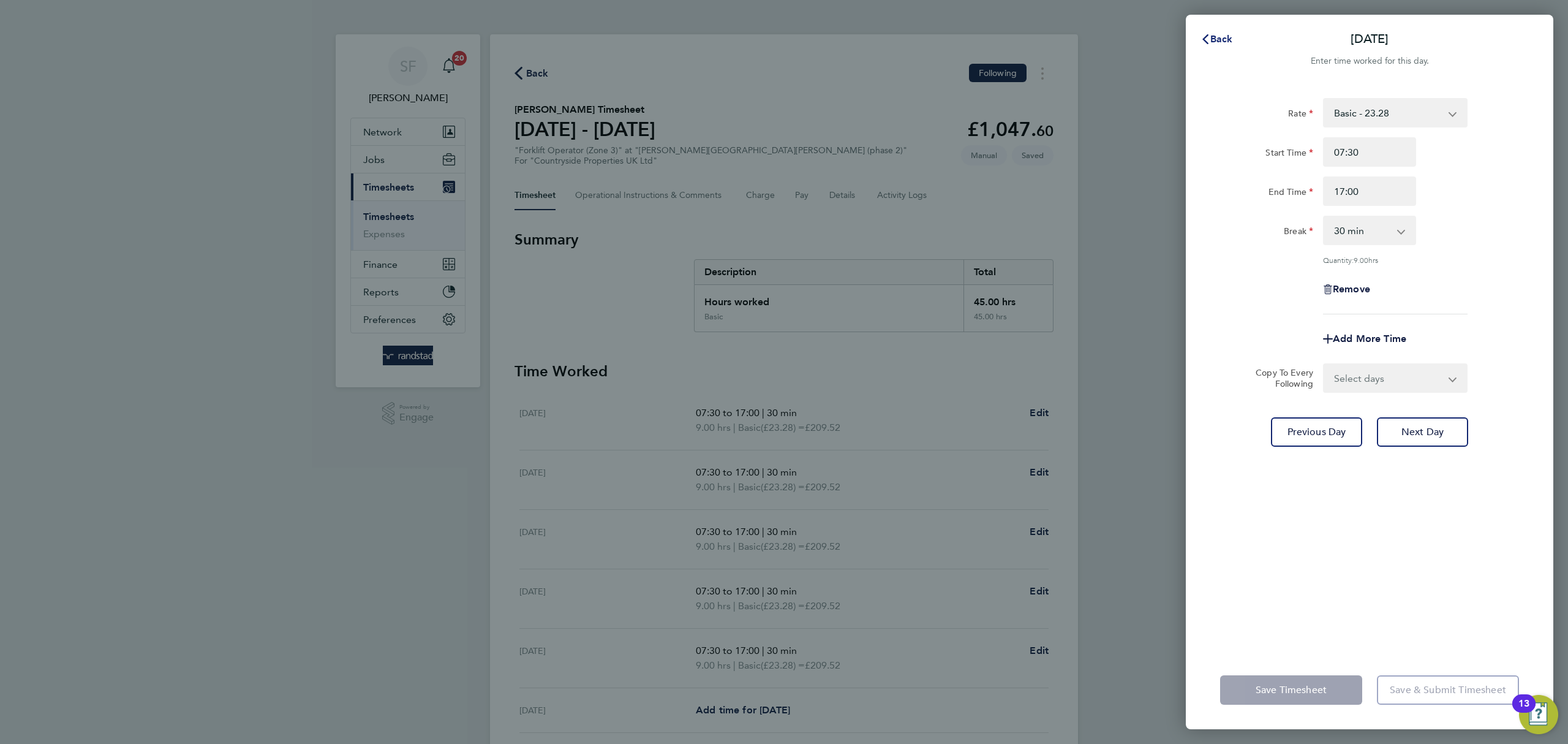
click at [1223, 31] on button "Back" at bounding box center [1217, 39] width 57 height 25
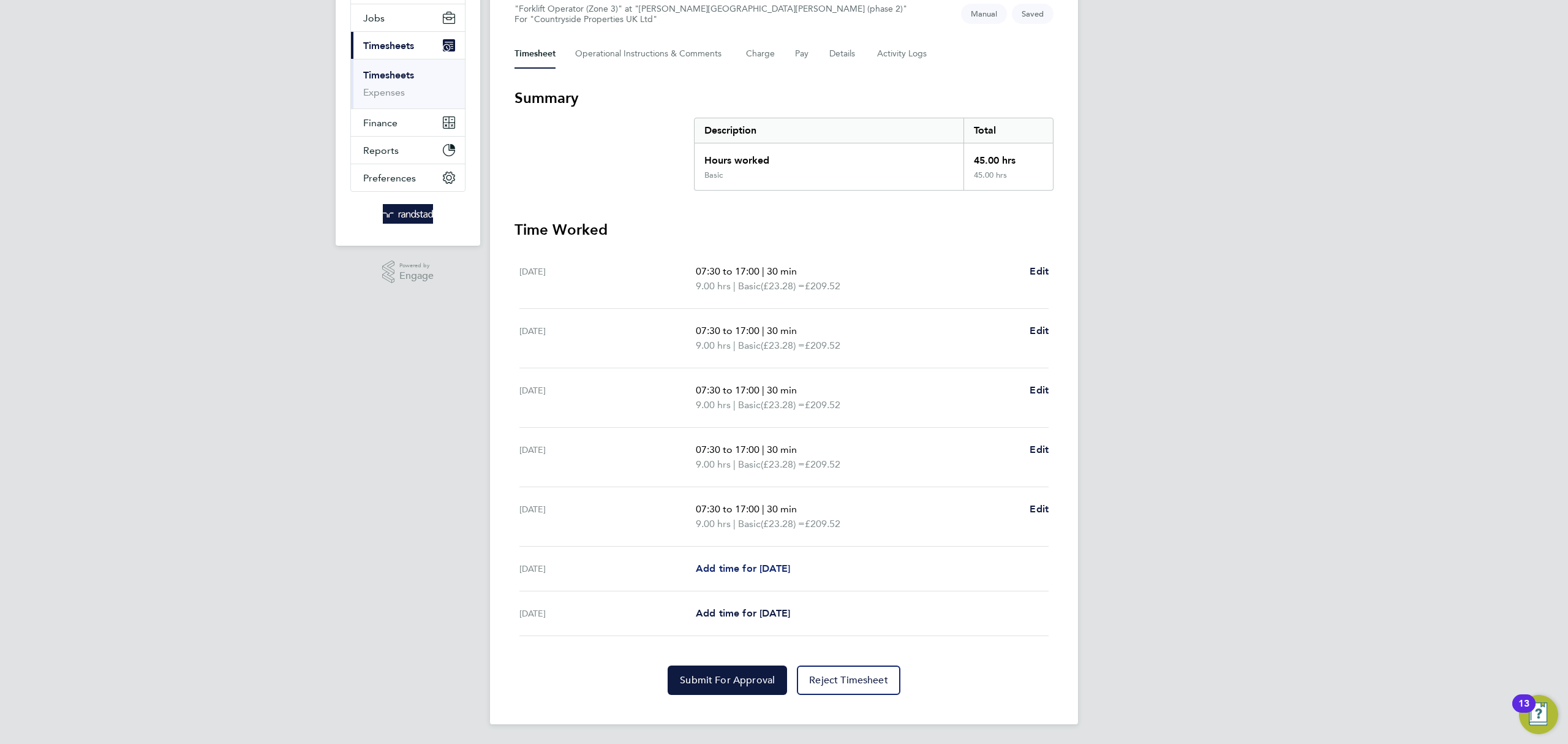
click at [737, 561] on link "Add time for [DATE]" at bounding box center [743, 569] width 94 height 15
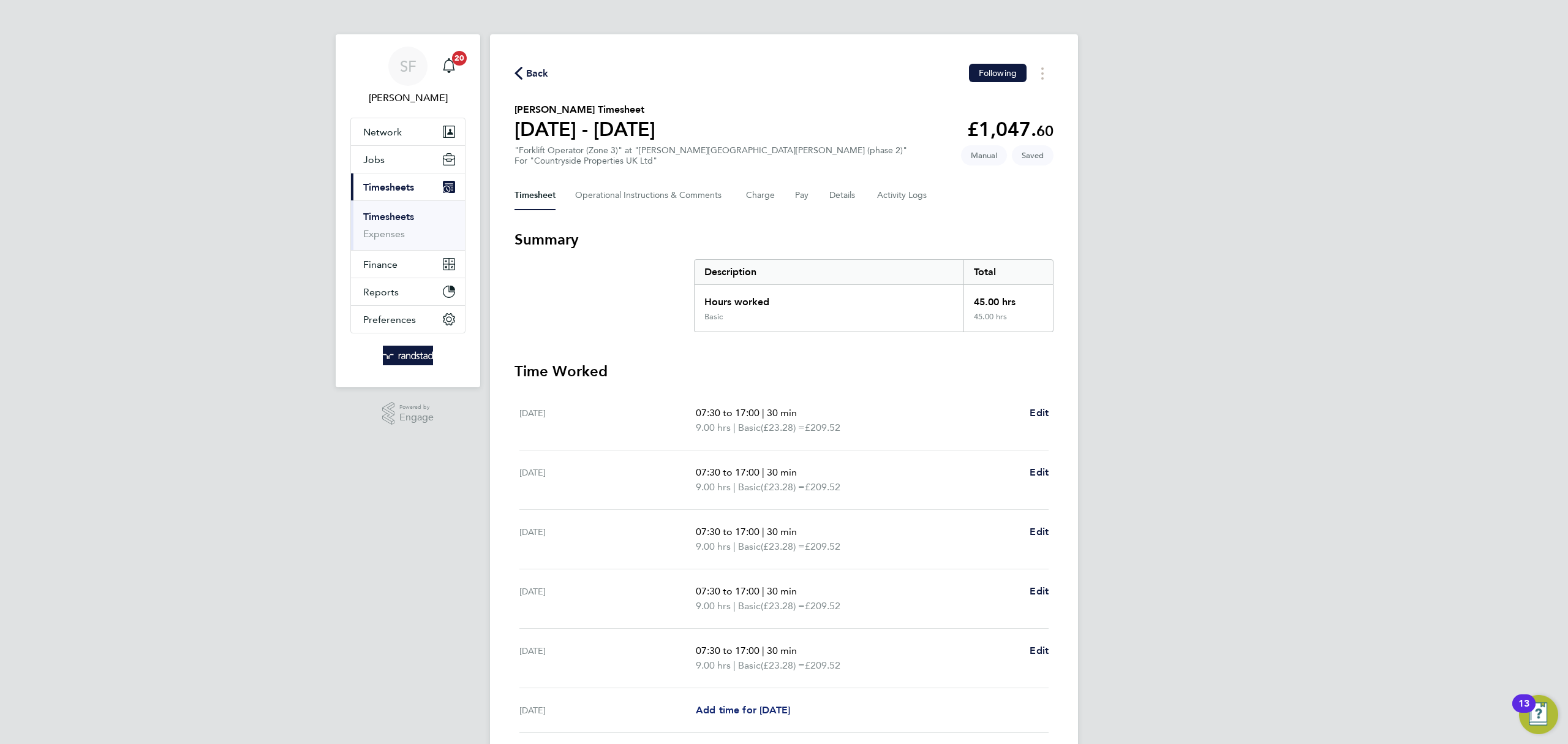
select select "30"
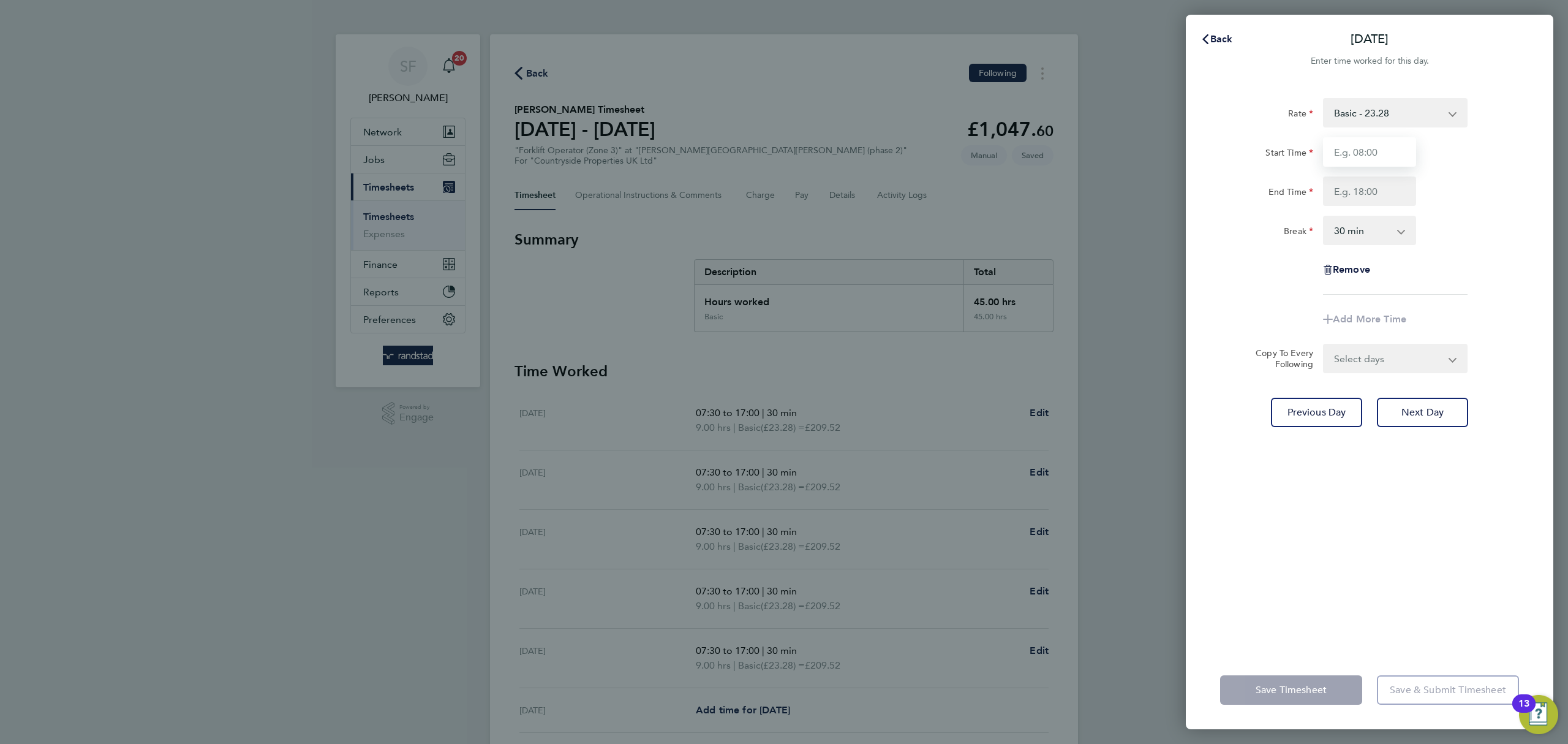
click at [1382, 149] on input "Start Time" at bounding box center [1369, 152] width 94 height 29
type input "07:30"
click at [1377, 189] on input "End Time" at bounding box center [1369, 191] width 94 height 29
type input "17:00"
click at [1442, 297] on app-timesheet-line-form-group "Rate Basic - 23.28 Start Time 07:30 End Time 17:00 Break 0 min 15 min 30 min 45…" at bounding box center [1369, 216] width 299 height 236
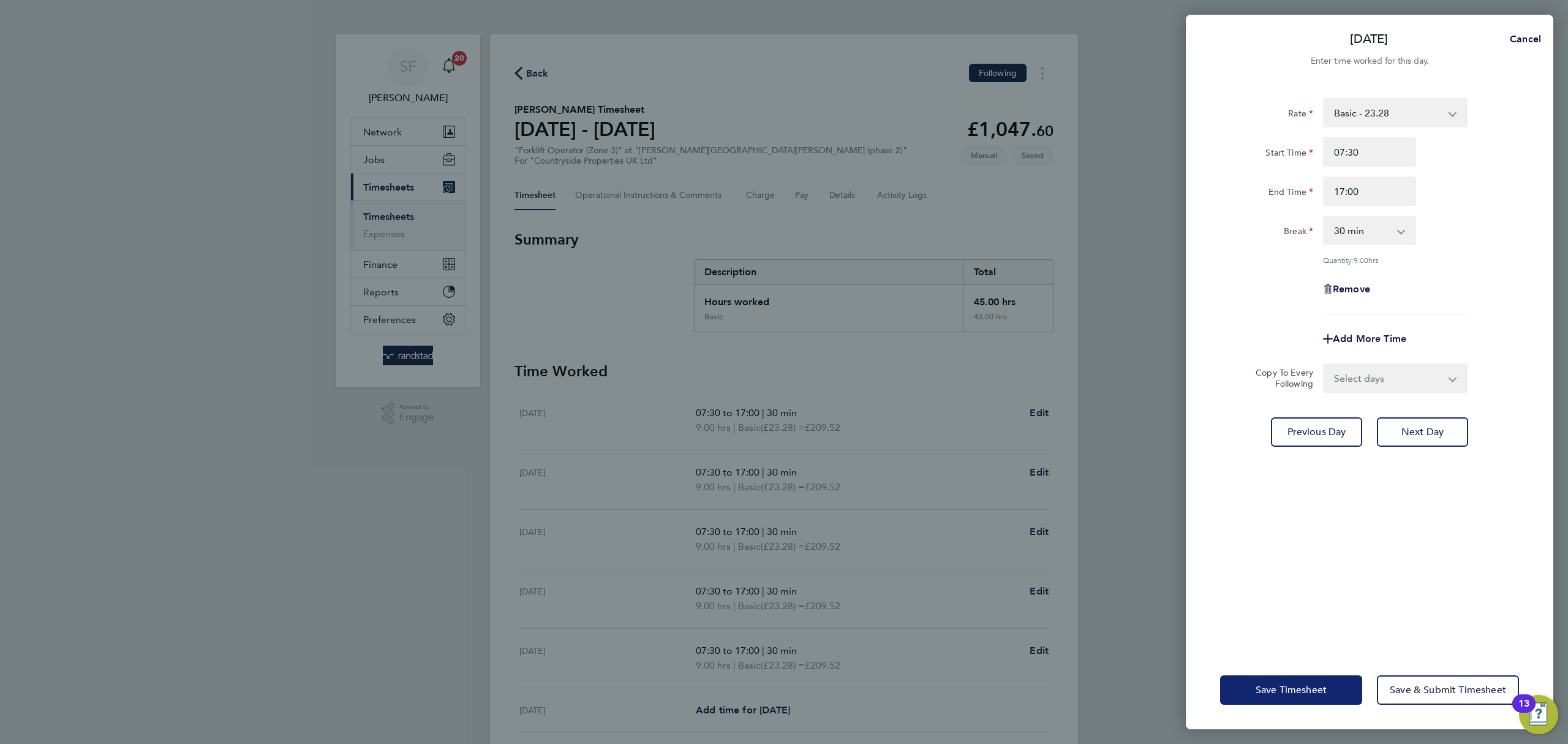
drag, startPoint x: 1300, startPoint y: 698, endPoint x: 1293, endPoint y: 688, distance: 12.2
click at [1301, 698] on button "Save Timesheet" at bounding box center [1291, 689] width 143 height 29
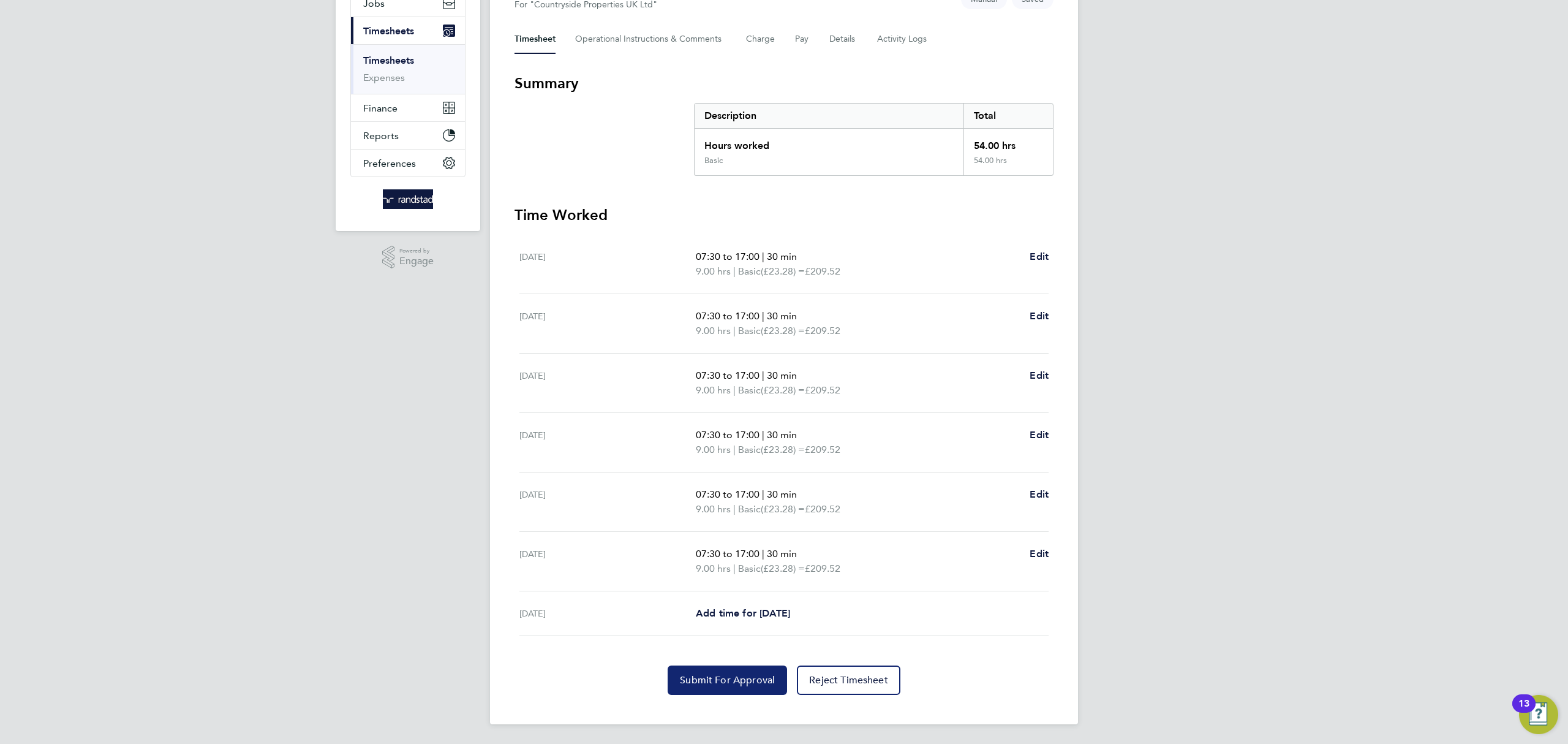
drag, startPoint x: 750, startPoint y: 675, endPoint x: 738, endPoint y: 640, distance: 37.0
click at [752, 671] on button "Submit For Approval" at bounding box center [727, 680] width 120 height 29
click at [399, 58] on link "Timesheets" at bounding box center [389, 60] width 51 height 12
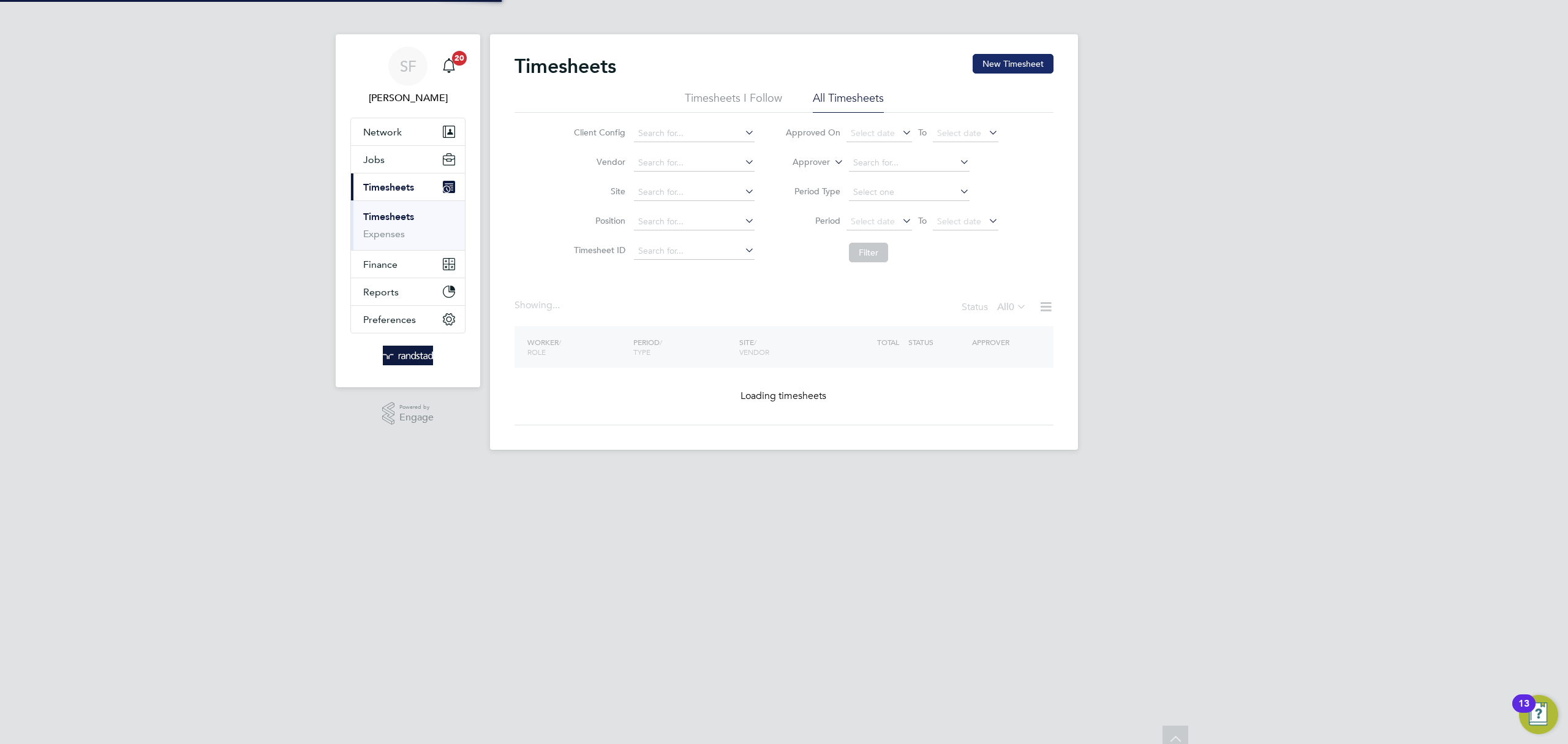
click at [1014, 64] on button "New Timesheet" at bounding box center [1012, 64] width 81 height 20
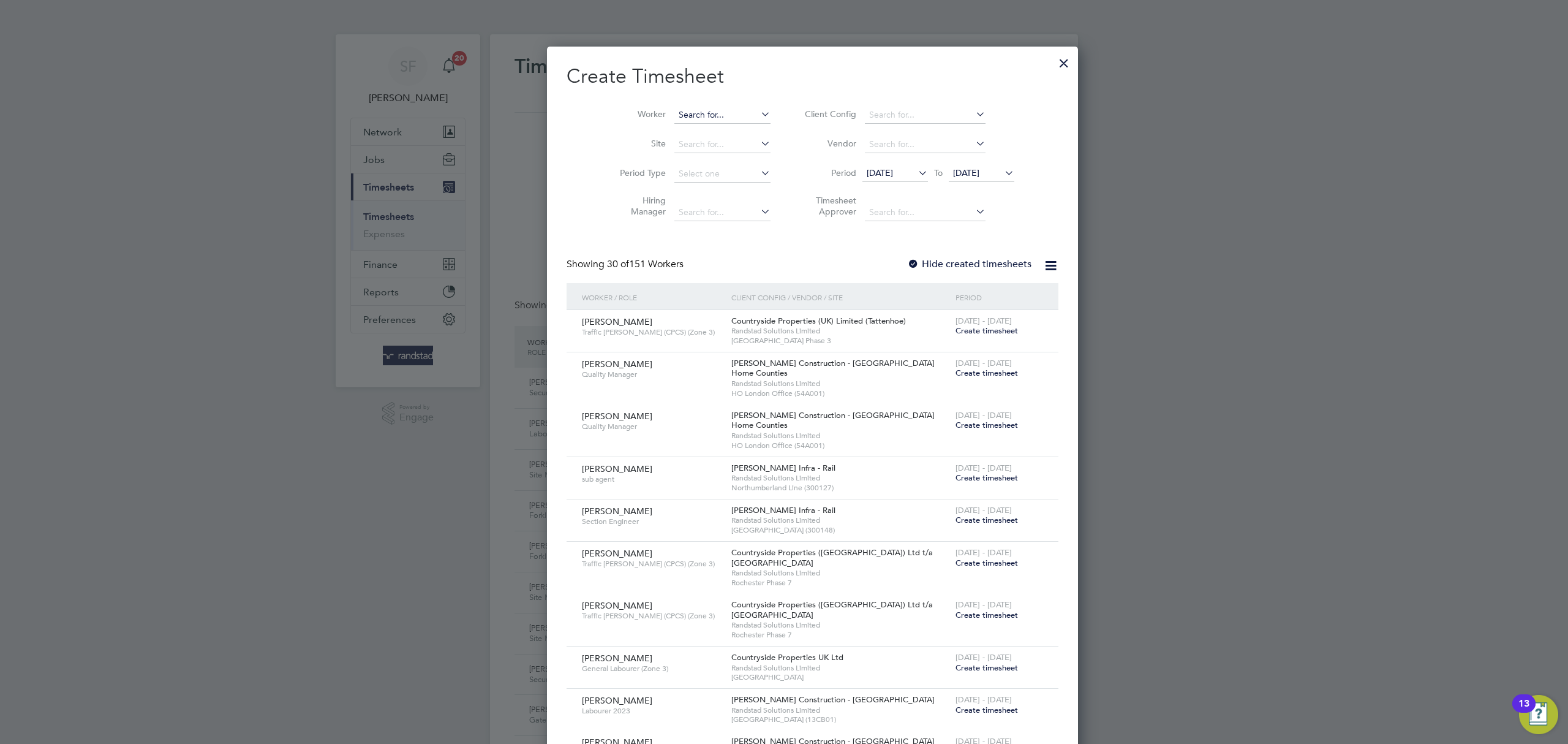
click at [678, 109] on input at bounding box center [723, 114] width 96 height 17
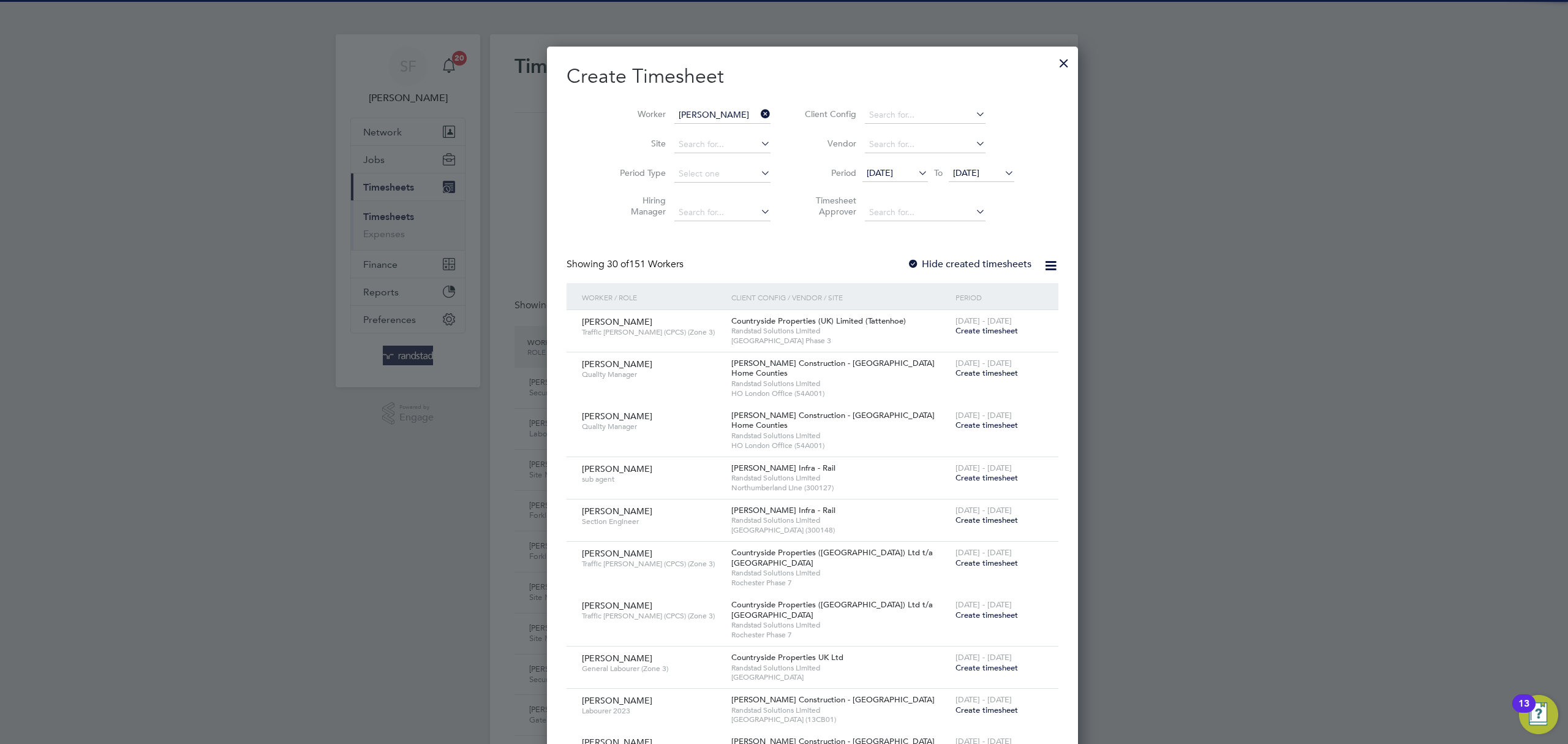
click at [708, 129] on li "[PERSON_NAME]" at bounding box center [698, 132] width 108 height 16
type input "[PERSON_NAME]"
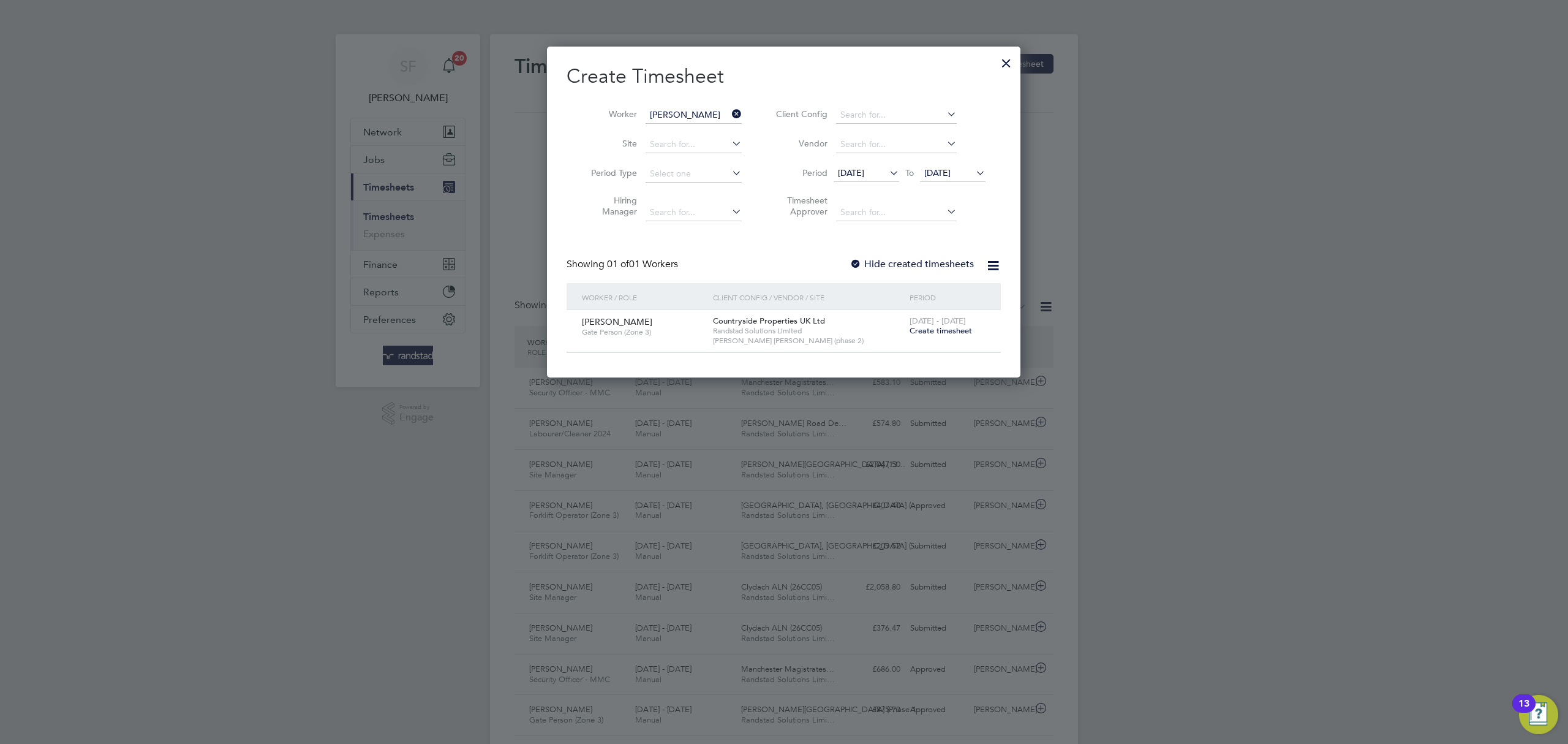
click at [941, 329] on span "Create timesheet" at bounding box center [941, 330] width 63 height 10
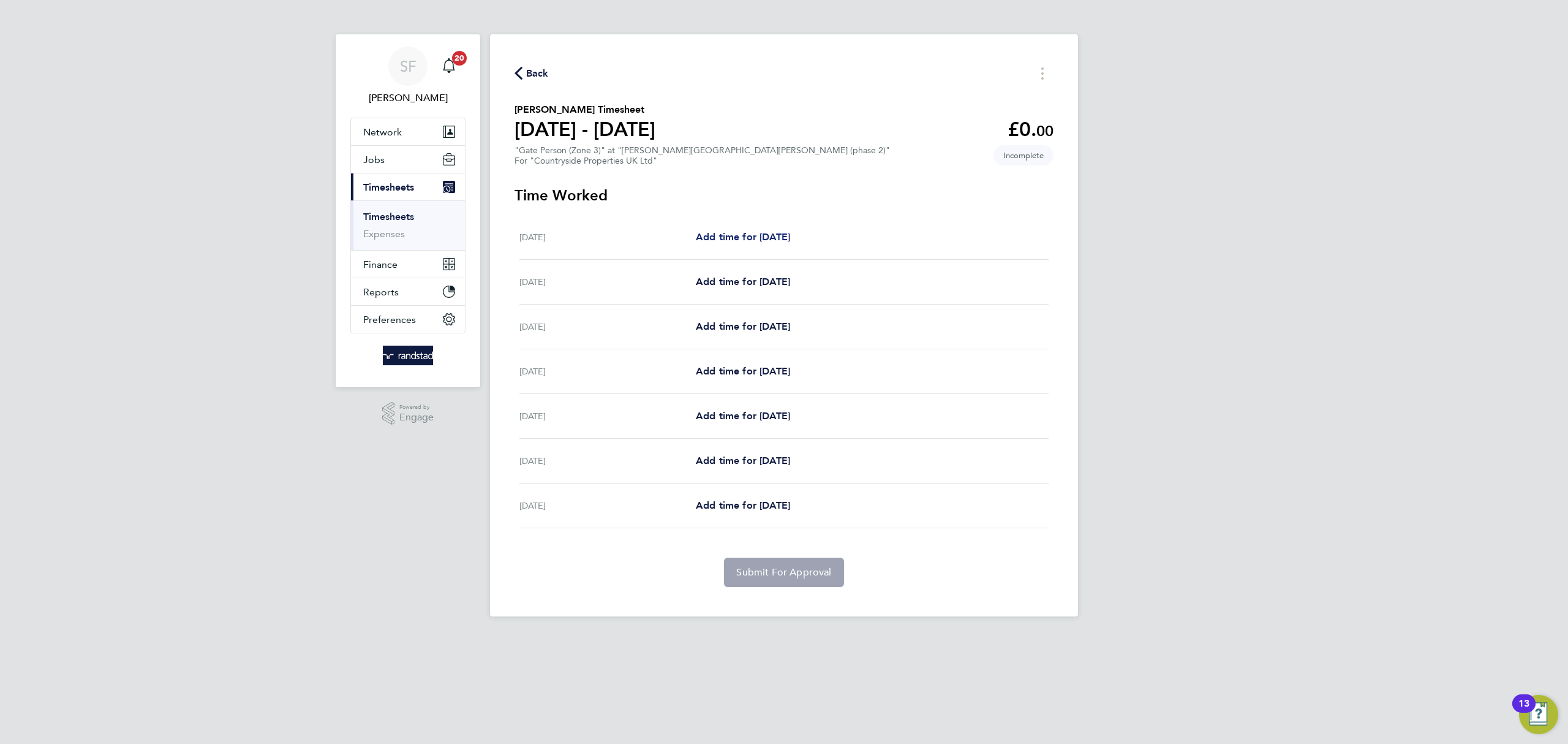
click at [735, 239] on span "Add time for [DATE]" at bounding box center [743, 236] width 94 height 12
select select "30"
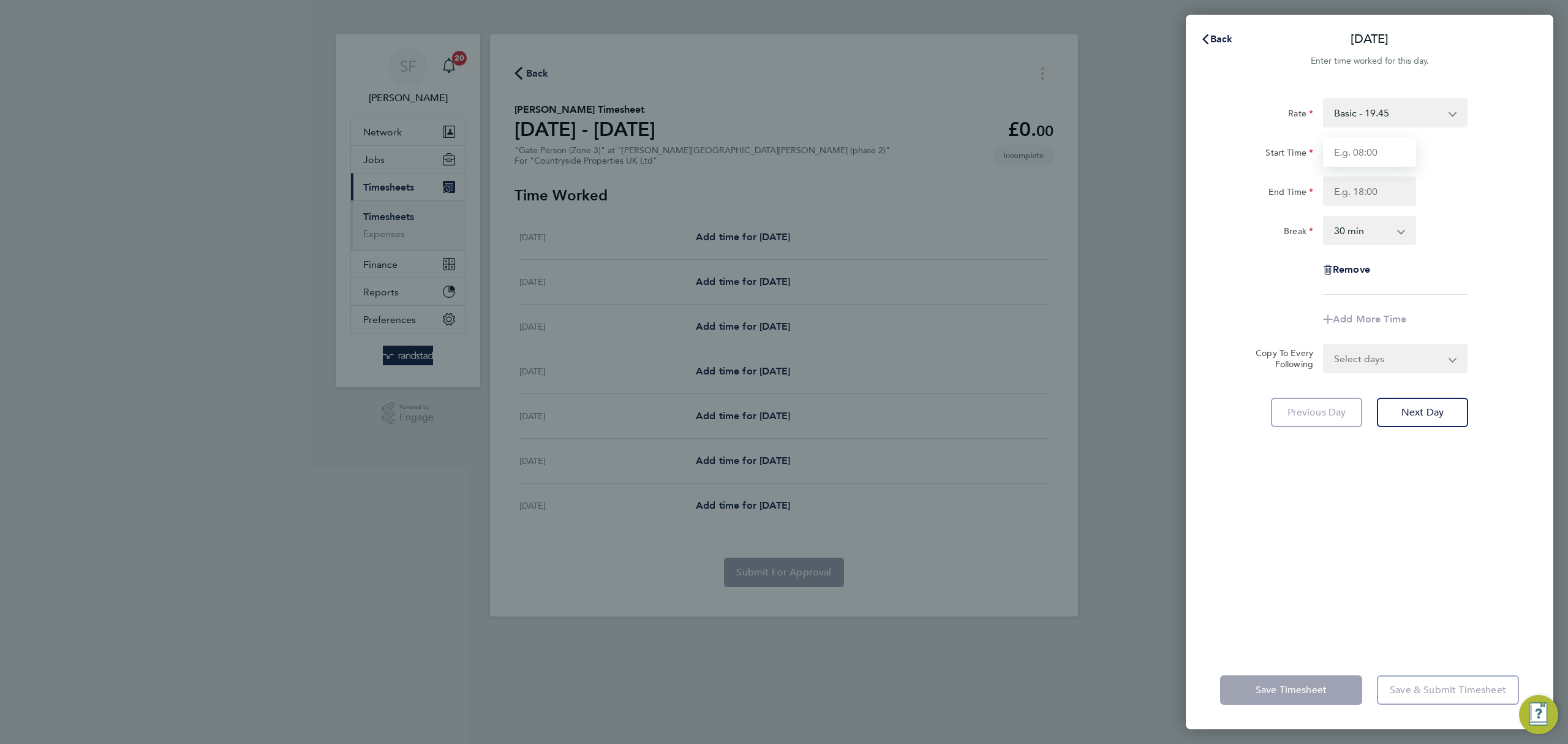
click at [1351, 161] on input "Start Time" at bounding box center [1369, 152] width 94 height 29
type input "07:00"
click at [1366, 193] on input "End Time" at bounding box center [1369, 191] width 94 height 29
type input "17:00"
click at [1474, 225] on div "Break 0 min 15 min 30 min 45 min 60 min 75 min 90 min" at bounding box center [1369, 230] width 309 height 29
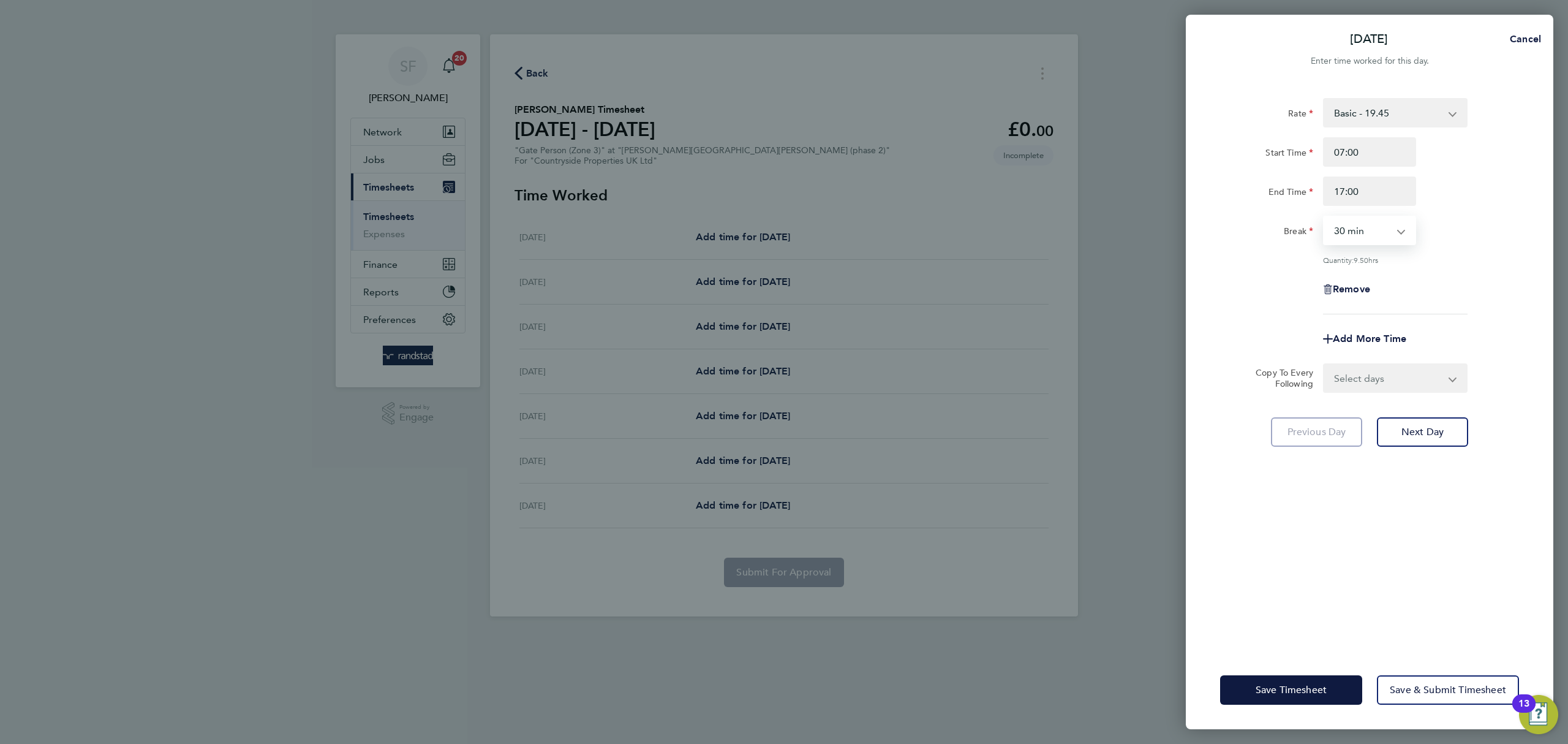
click at [1395, 234] on select "0 min 15 min 30 min 45 min 60 min 75 min 90 min" at bounding box center [1363, 231] width 76 height 27
select select "0"
click at [1325, 217] on select "0 min 15 min 30 min 45 min 60 min 75 min 90 min" at bounding box center [1363, 231] width 76 height 27
click at [1412, 276] on div "Remove" at bounding box center [1369, 289] width 103 height 29
click at [1405, 390] on select "Select days Day Weekday (Mon-Fri) Weekend (Sat-Sun) [DATE] [DATE] [DATE] [DATE]…" at bounding box center [1389, 378] width 129 height 27
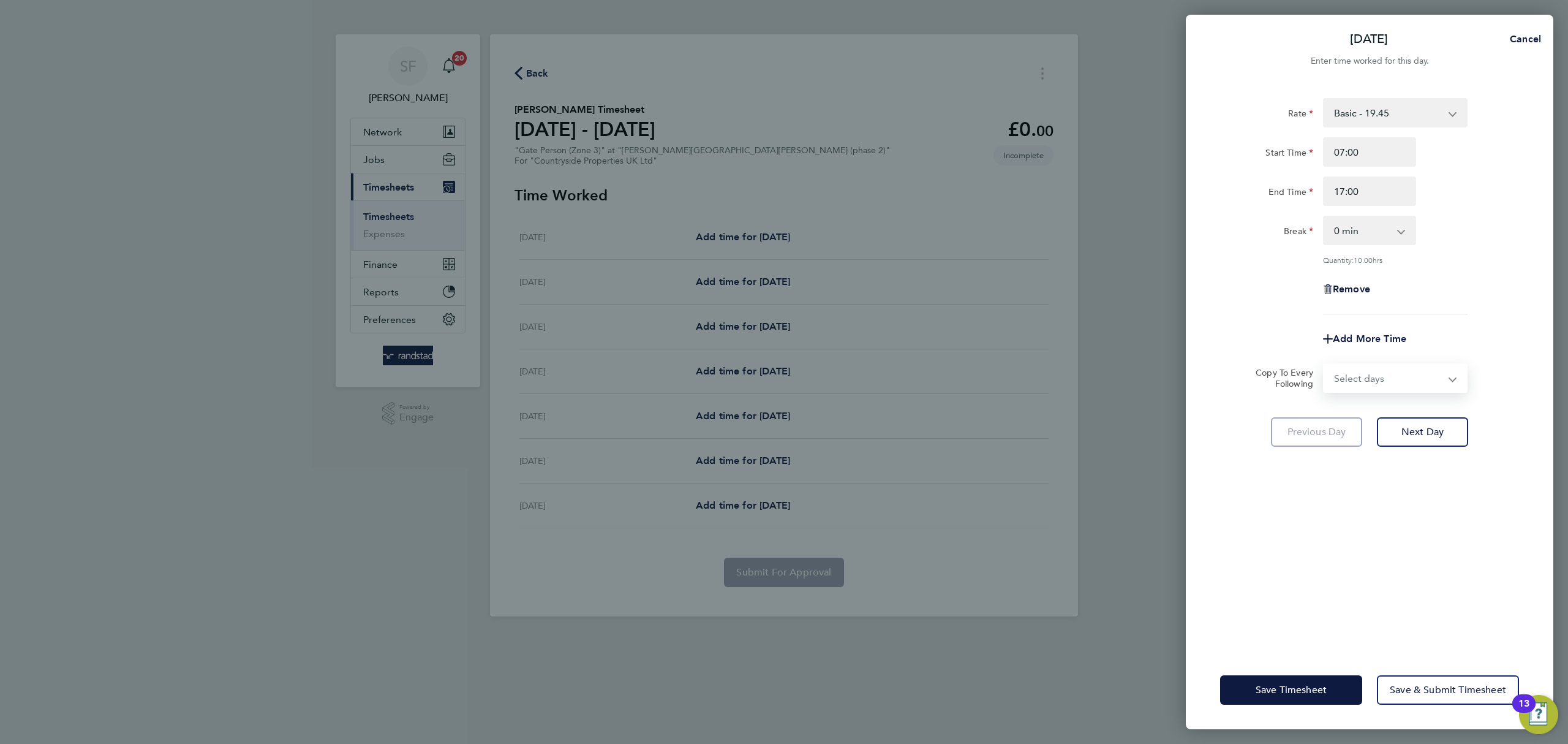
select select "WEEKDAY"
click at [1325, 364] on select "Select days Day Weekday (Mon-Fri) Weekend (Sat-Sun) [DATE] [DATE] [DATE] [DATE]…" at bounding box center [1389, 378] width 129 height 27
select select "[DATE]"
click at [1439, 491] on span "Next Day" at bounding box center [1423, 485] width 43 height 12
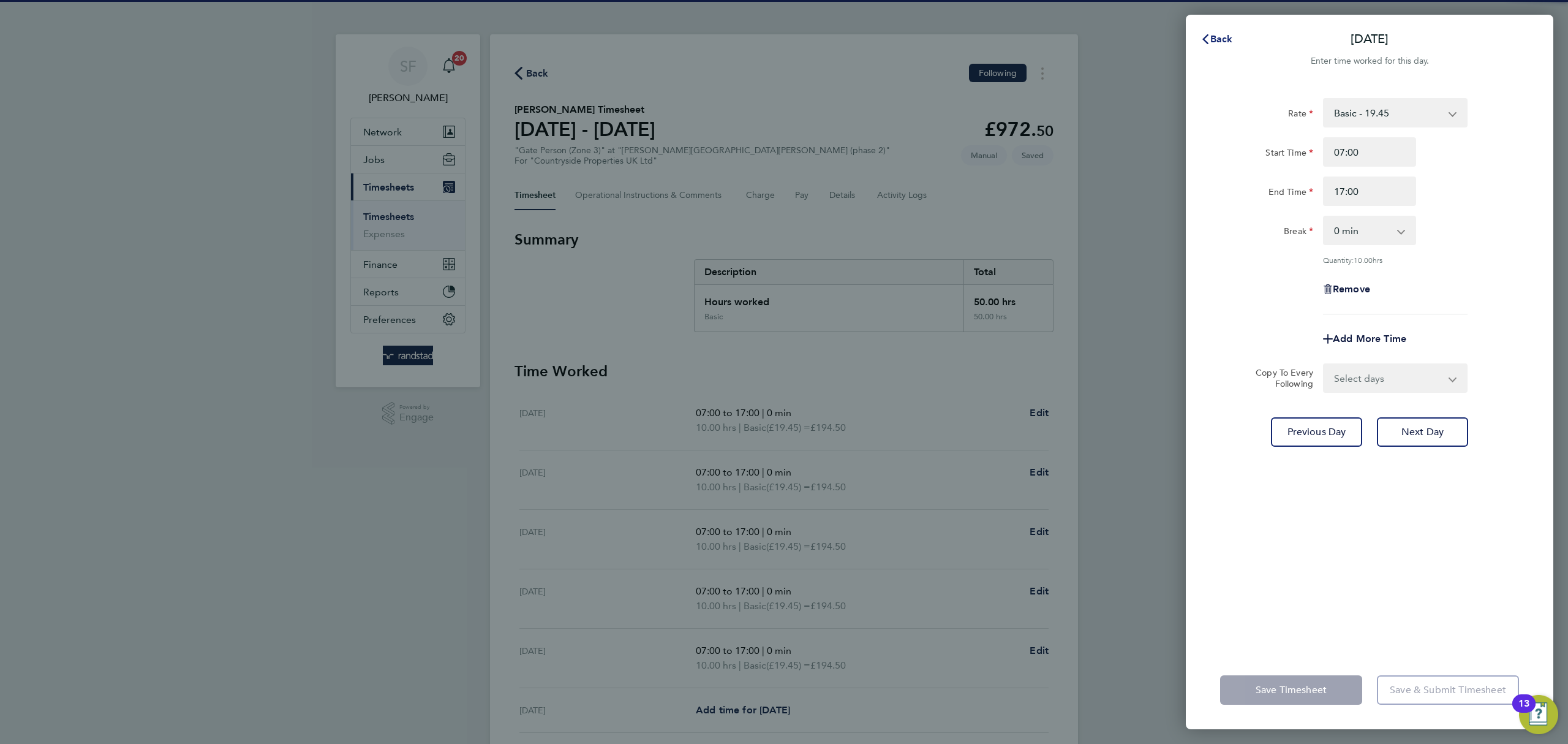
click at [1212, 45] on span "Back" at bounding box center [1221, 38] width 23 height 12
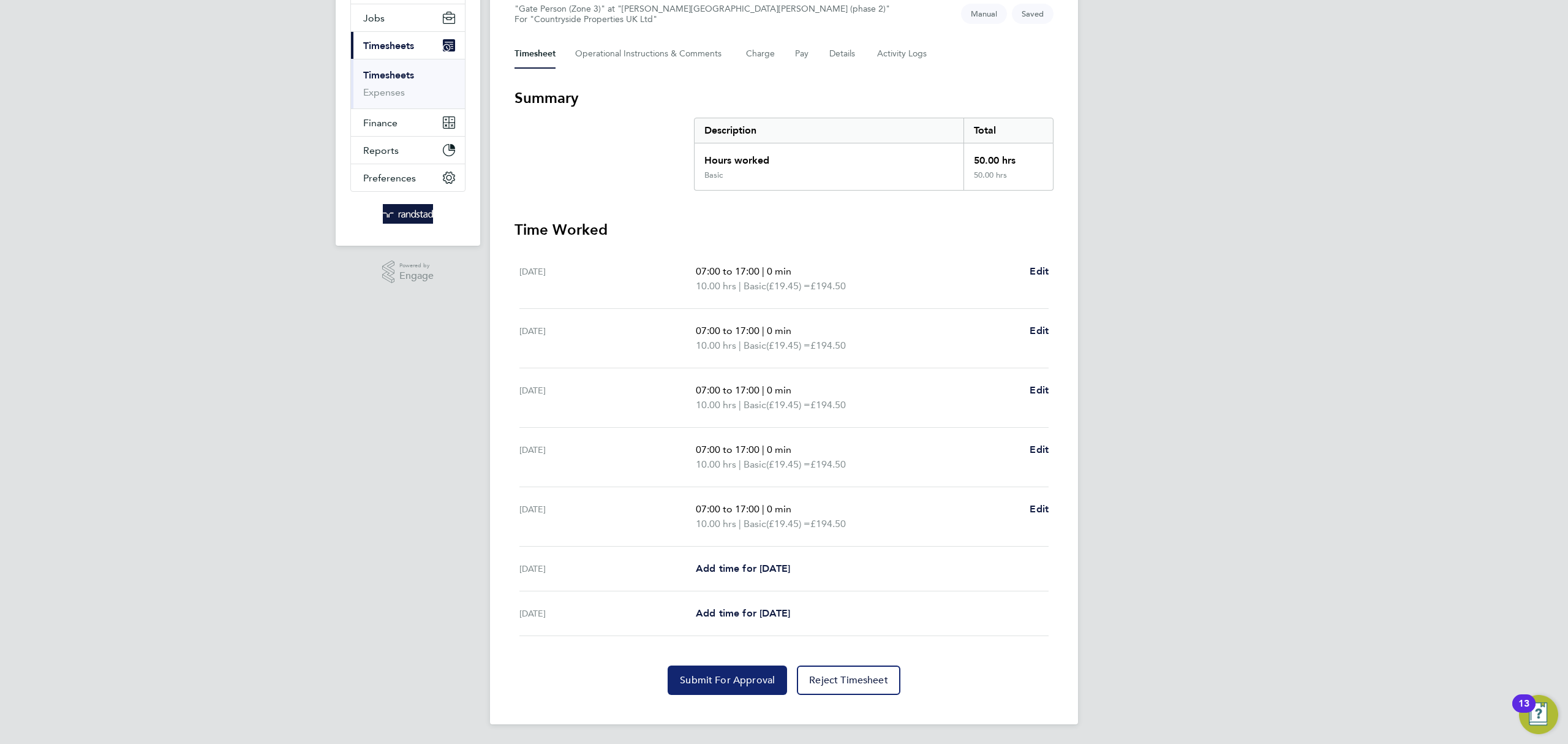
click at [738, 677] on span "Submit For Approval" at bounding box center [727, 680] width 95 height 12
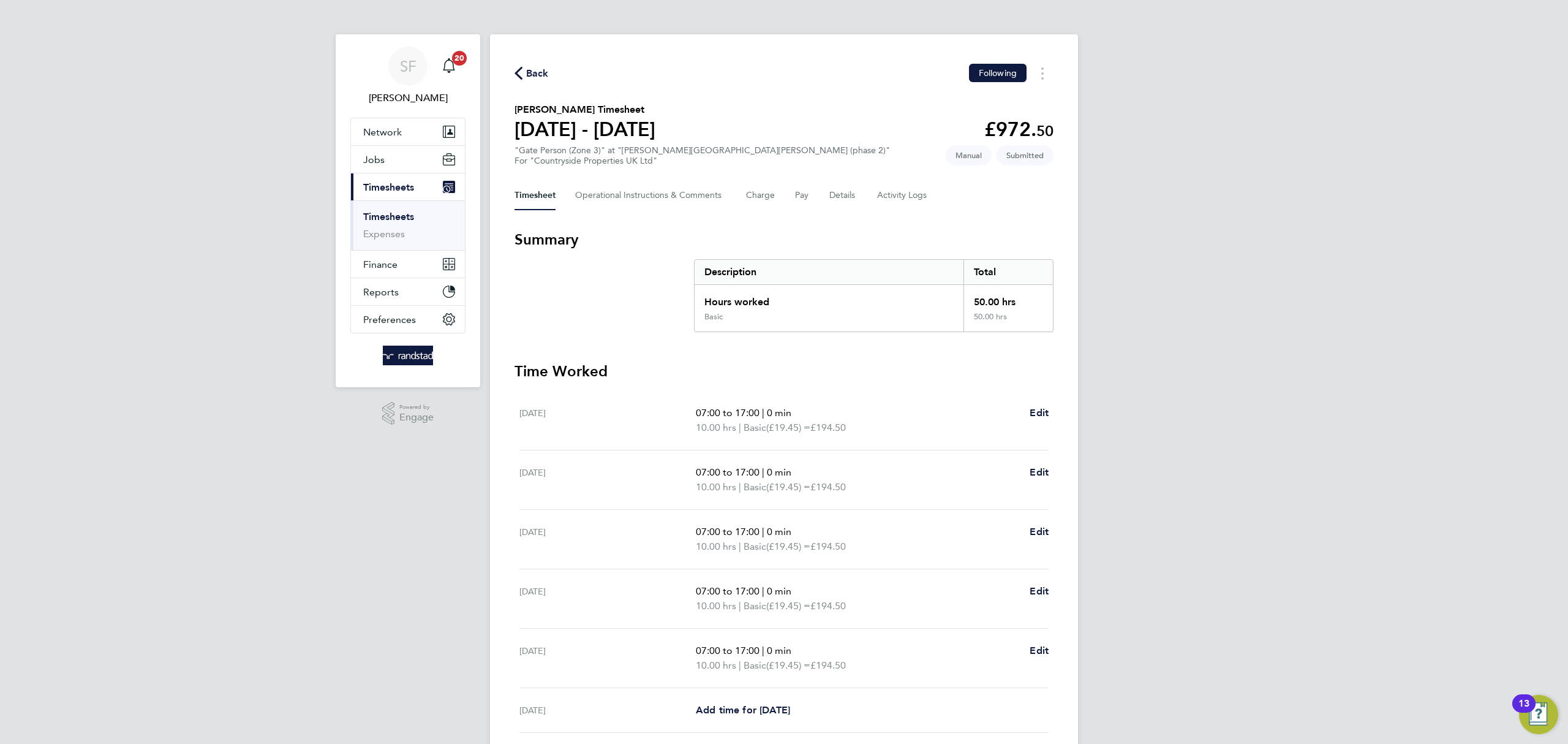
click at [393, 218] on link "Timesheets" at bounding box center [389, 216] width 51 height 12
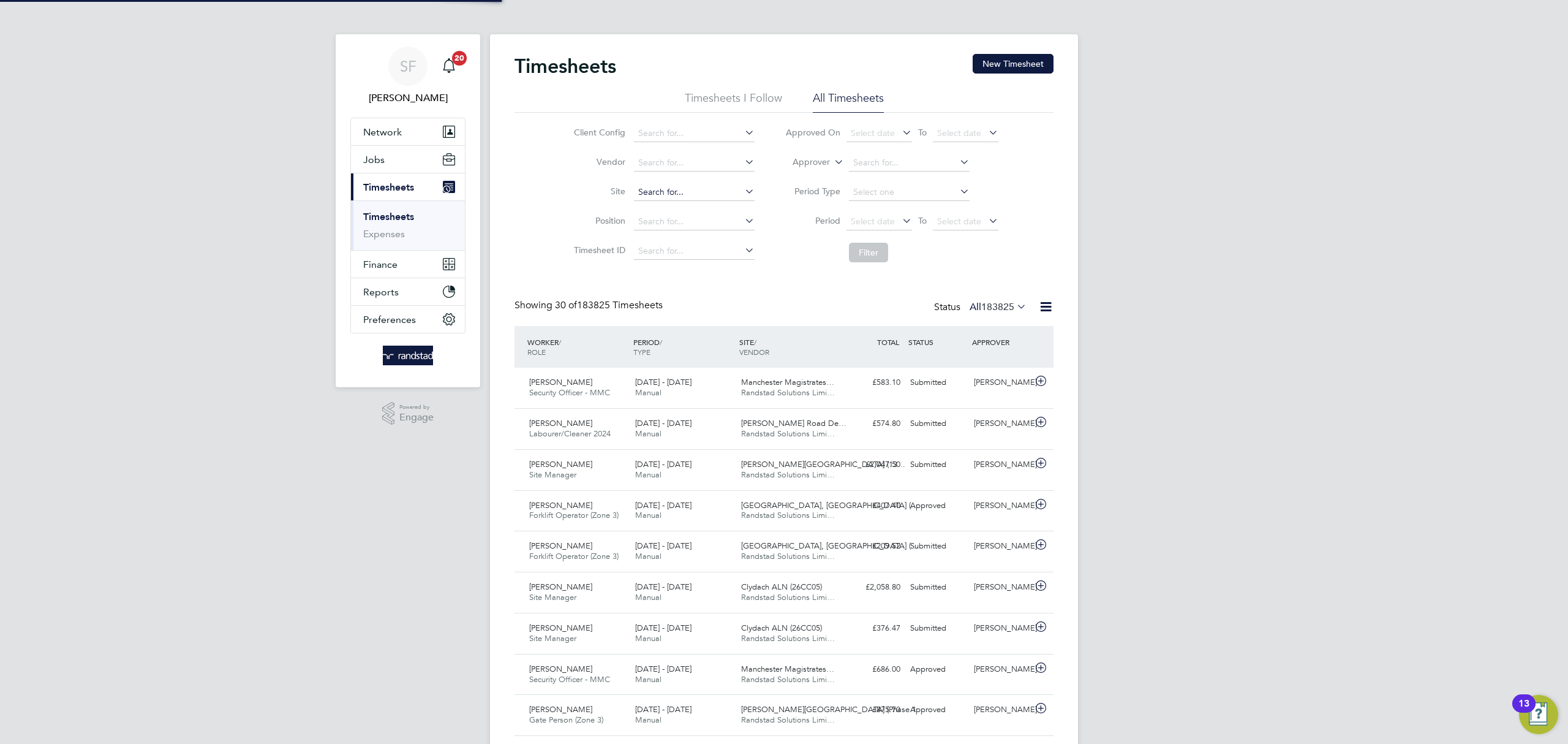
click at [675, 193] on input at bounding box center [694, 192] width 121 height 17
click at [685, 212] on li "[GEOGRAPHIC_DATA], [GEOGRAPHIC_DATA]" at bounding box center [723, 209] width 181 height 16
type input "[GEOGRAPHIC_DATA], [GEOGRAPHIC_DATA]"
click at [873, 253] on button "Filter" at bounding box center [868, 253] width 39 height 20
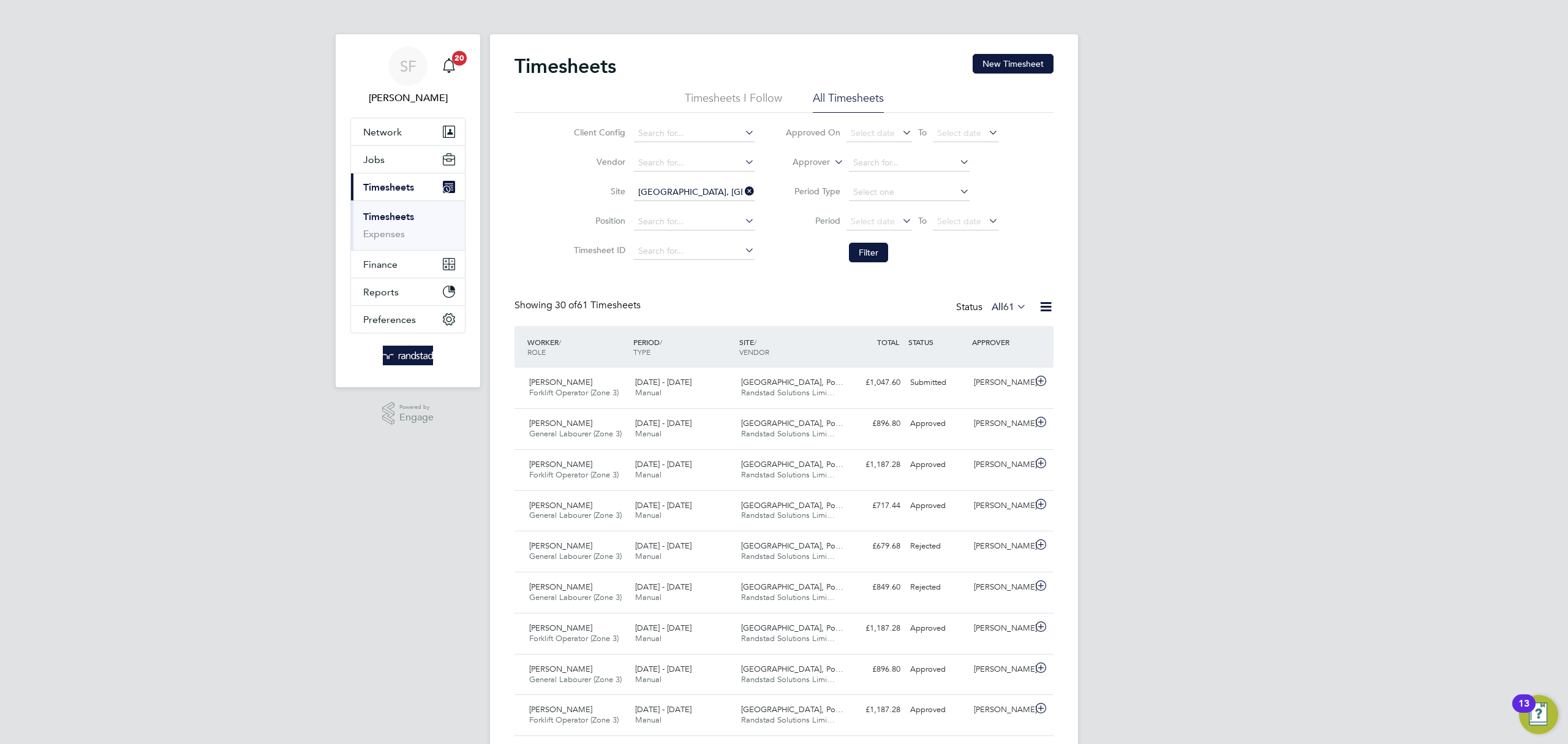
click at [743, 191] on icon at bounding box center [743, 191] width 0 height 17
click at [699, 188] on input at bounding box center [694, 192] width 121 height 17
click at [719, 205] on li "[GEOGRAPHIC_DATA], Hailsham (Bovis)" at bounding box center [715, 209] width 164 height 16
type input "[GEOGRAPHIC_DATA], Hailsham (Bovis)"
click at [880, 253] on button "Filter" at bounding box center [868, 253] width 39 height 20
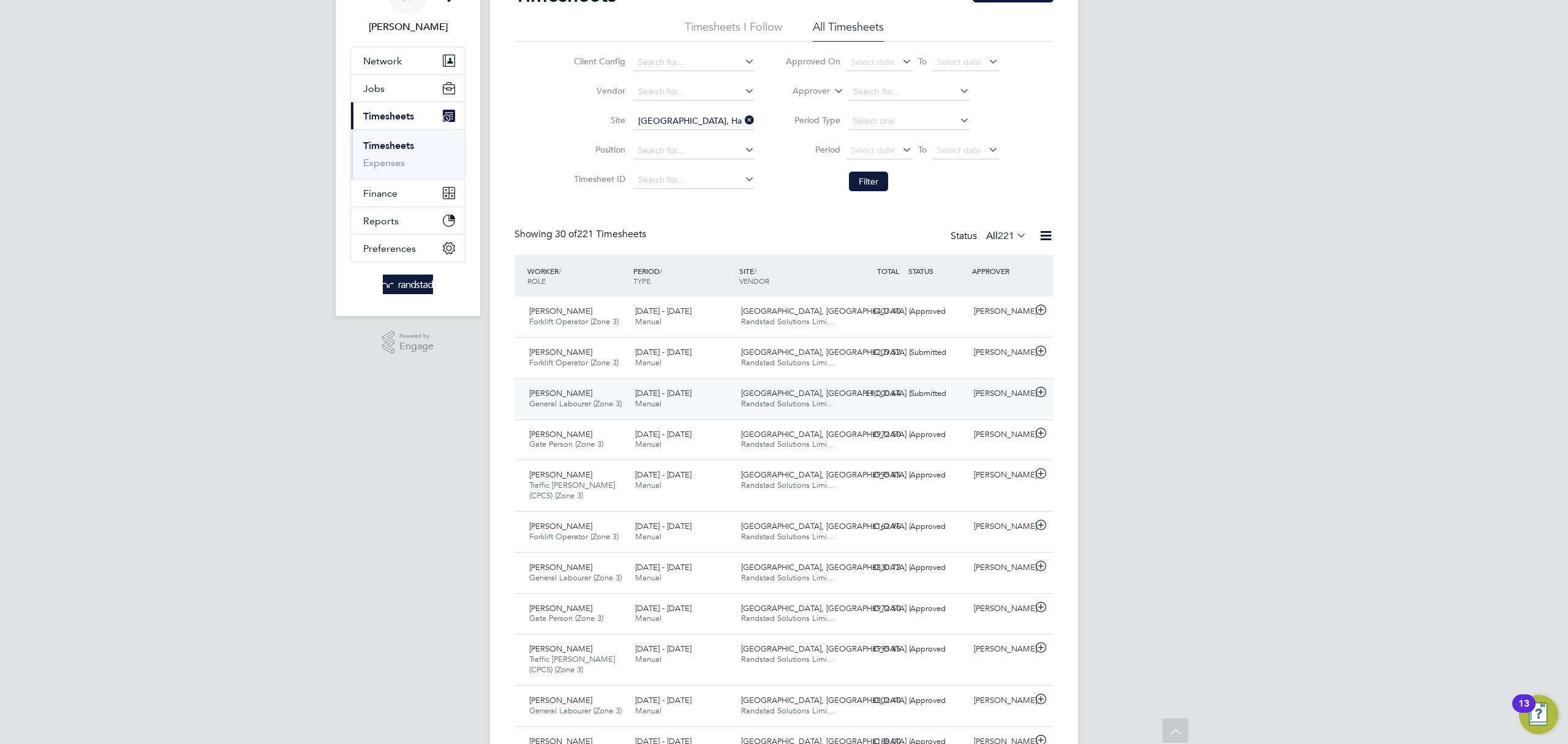
click at [977, 393] on div "[PERSON_NAME]" at bounding box center [1001, 393] width 64 height 20
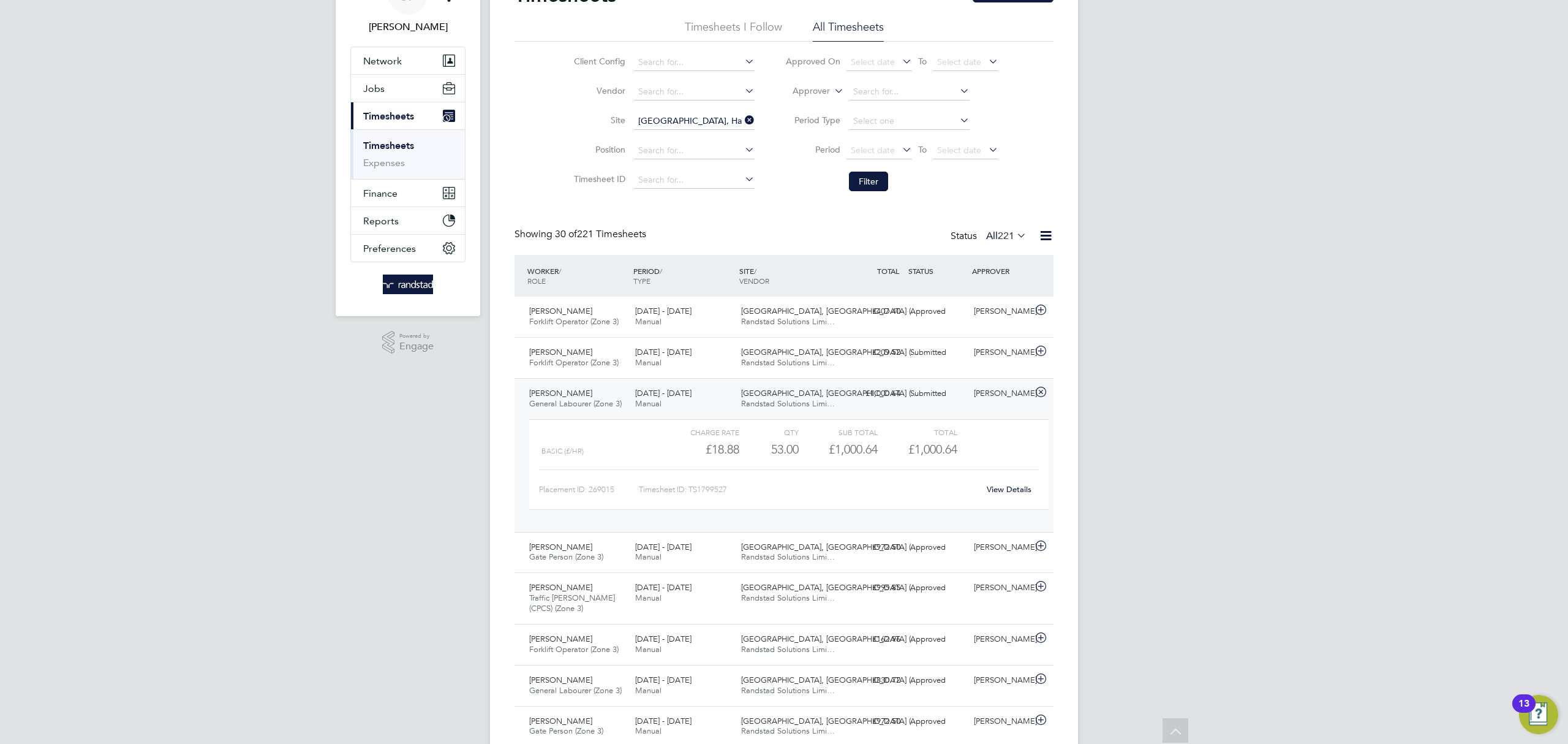
click at [1008, 488] on link "View Details" at bounding box center [1009, 489] width 44 height 10
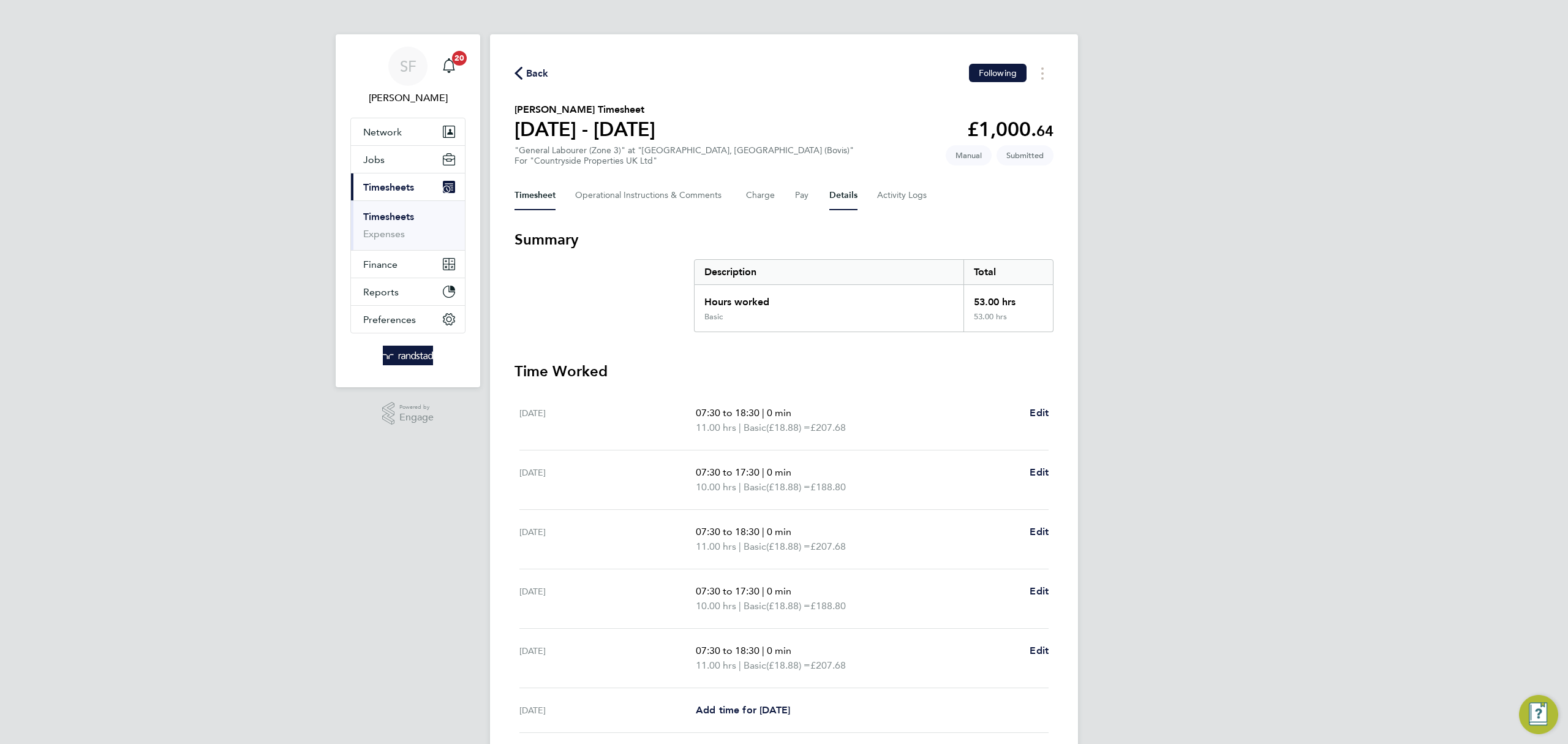
click at [836, 193] on button "Details" at bounding box center [843, 195] width 28 height 29
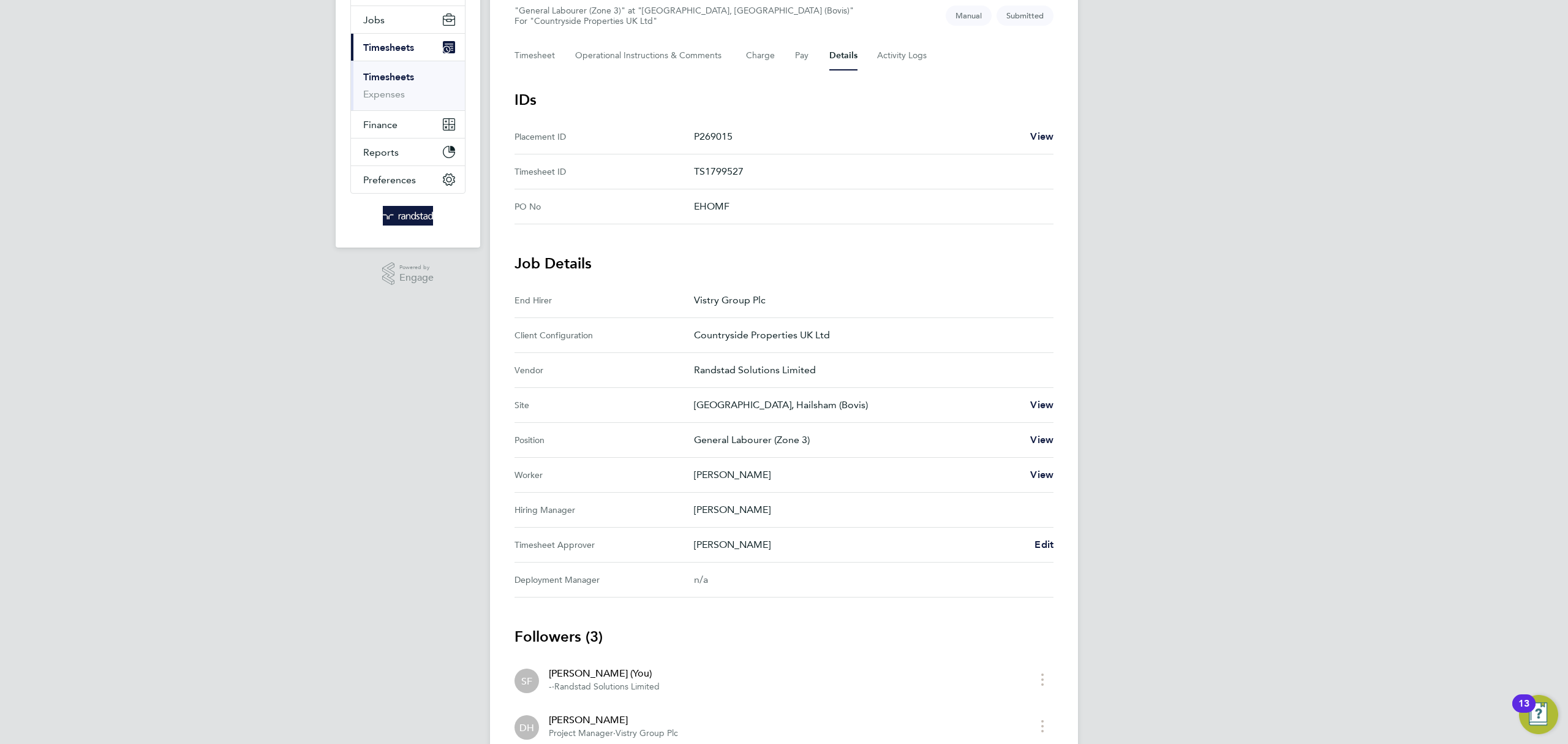
scroll to position [155, 0]
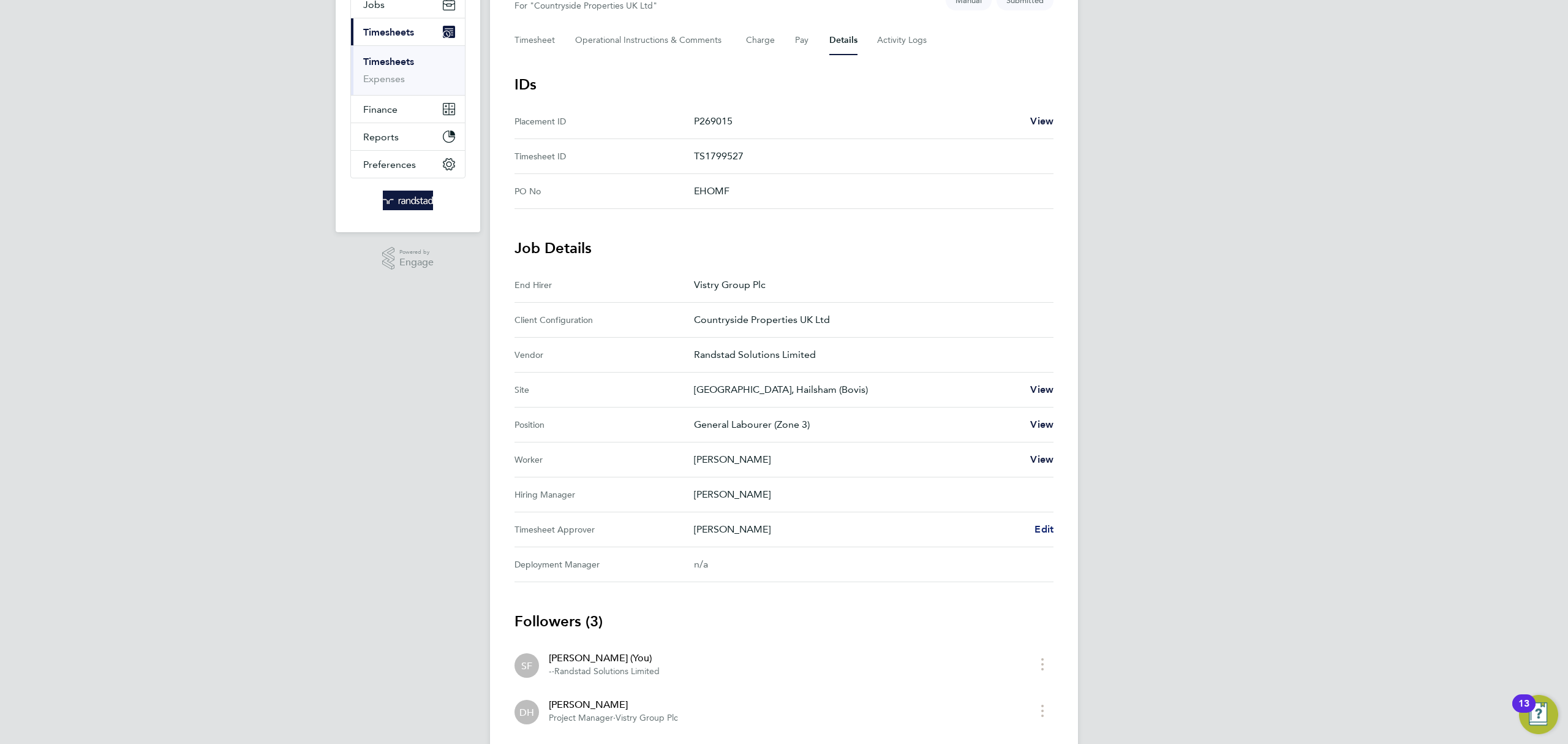
click at [1042, 531] on span "Edit" at bounding box center [1043, 529] width 19 height 12
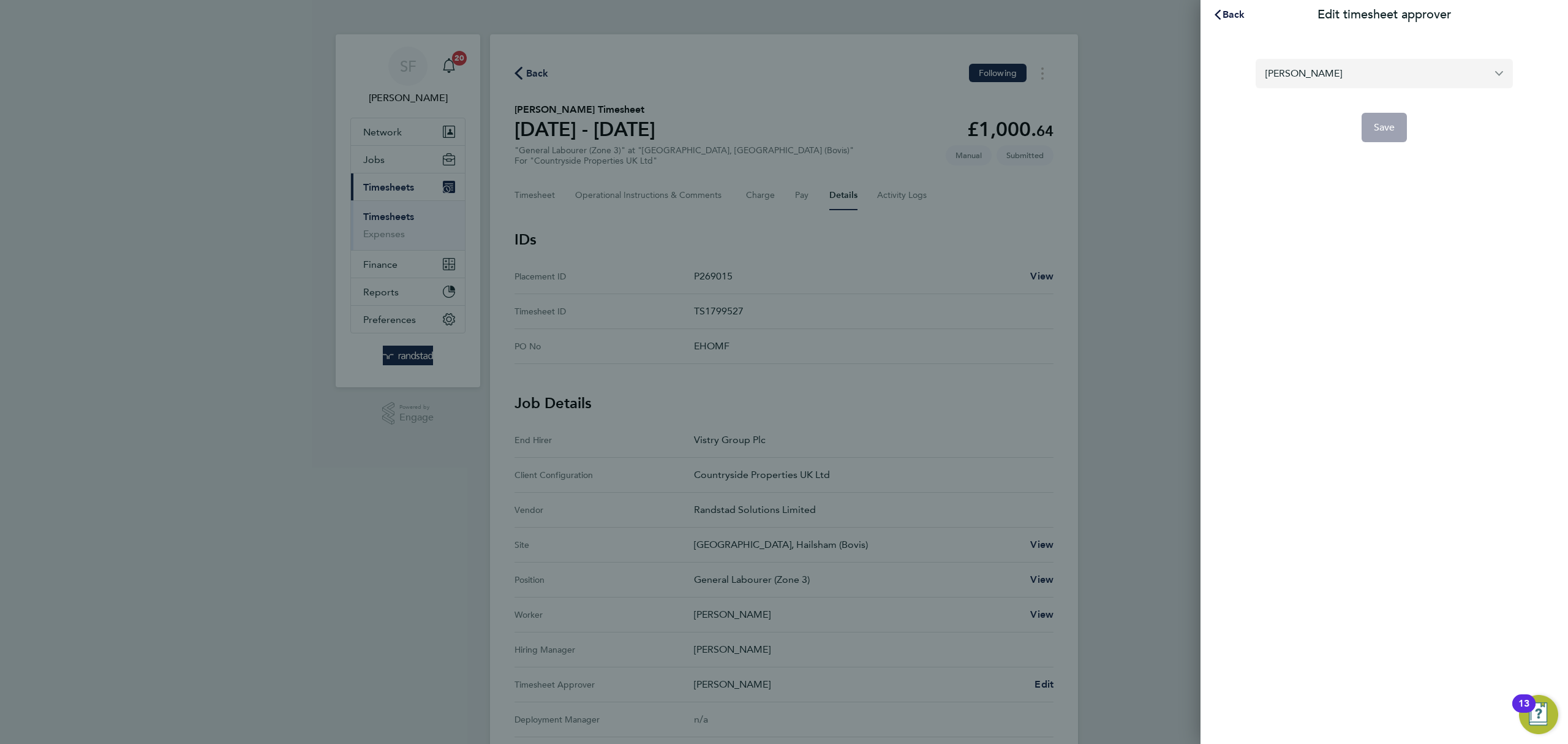
click at [1314, 68] on input "[PERSON_NAME]" at bounding box center [1384, 74] width 257 height 29
click at [1311, 96] on span "[PERSON_NAME]" at bounding box center [1305, 104] width 79 height 15
type input "[PERSON_NAME]"
click at [1386, 127] on span "Save" at bounding box center [1385, 127] width 22 height 12
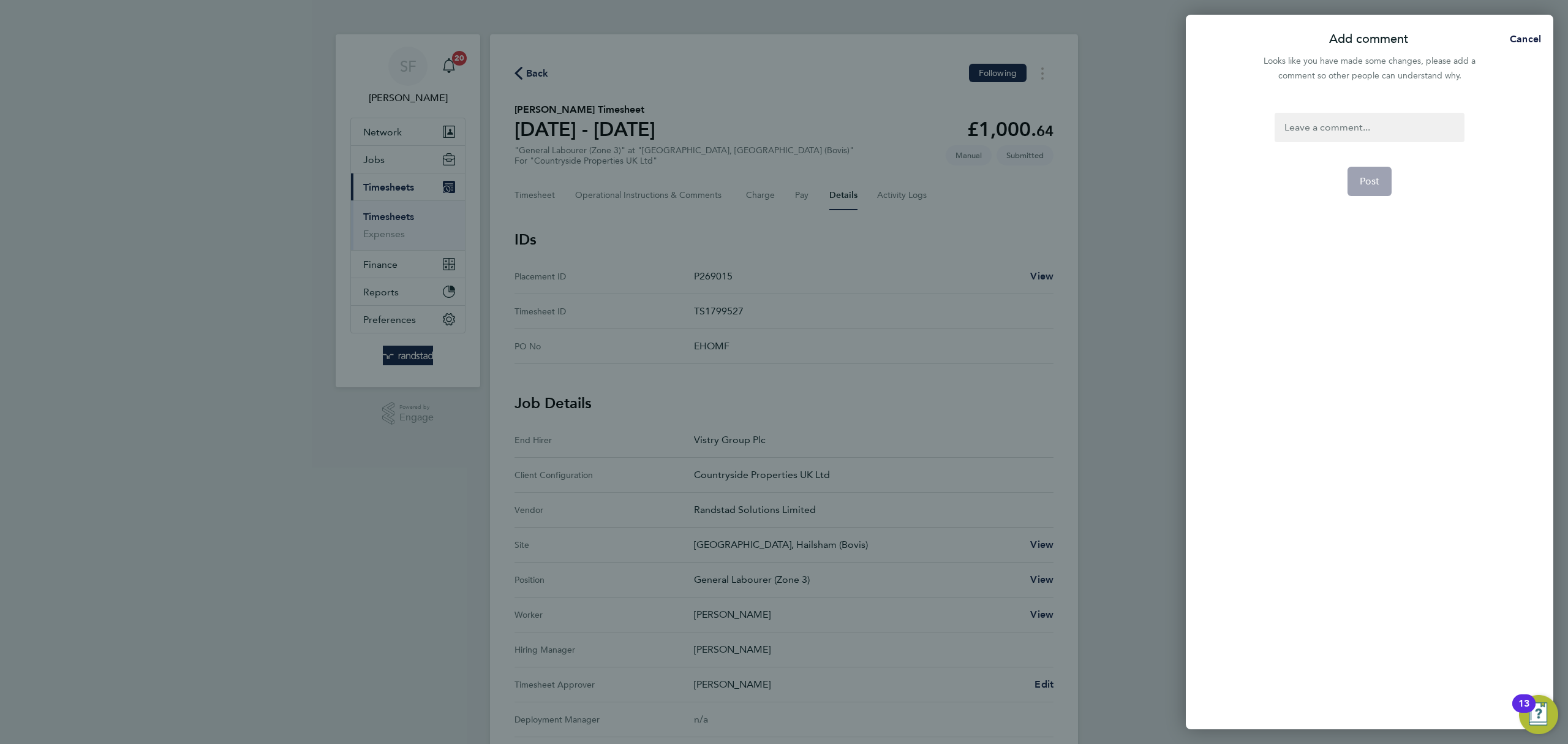
click at [1382, 128] on div at bounding box center [1369, 127] width 189 height 29
click at [1374, 125] on div at bounding box center [1369, 127] width 189 height 29
click at [1386, 173] on button "Post" at bounding box center [1369, 181] width 44 height 29
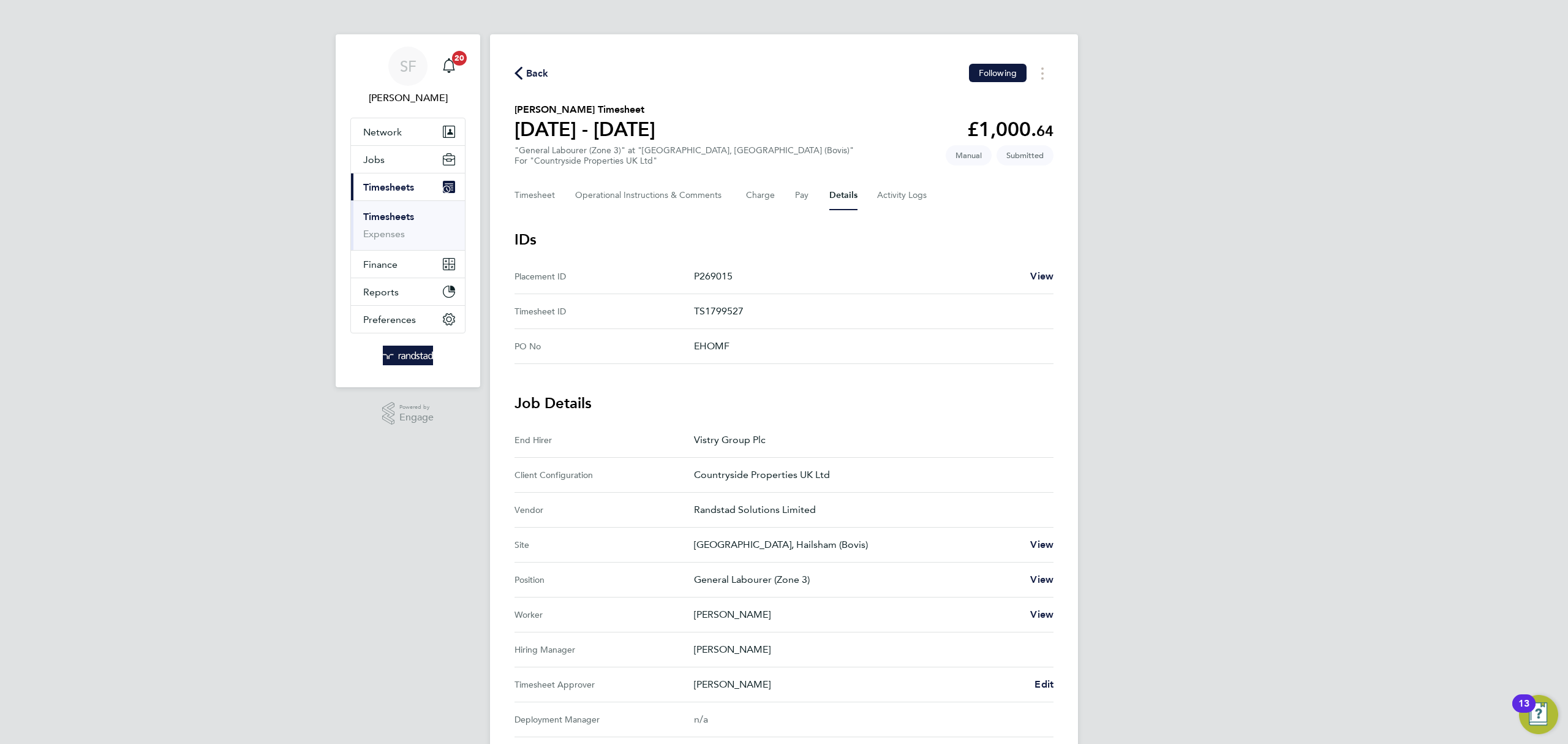
click at [394, 218] on link "Timesheets" at bounding box center [389, 216] width 51 height 12
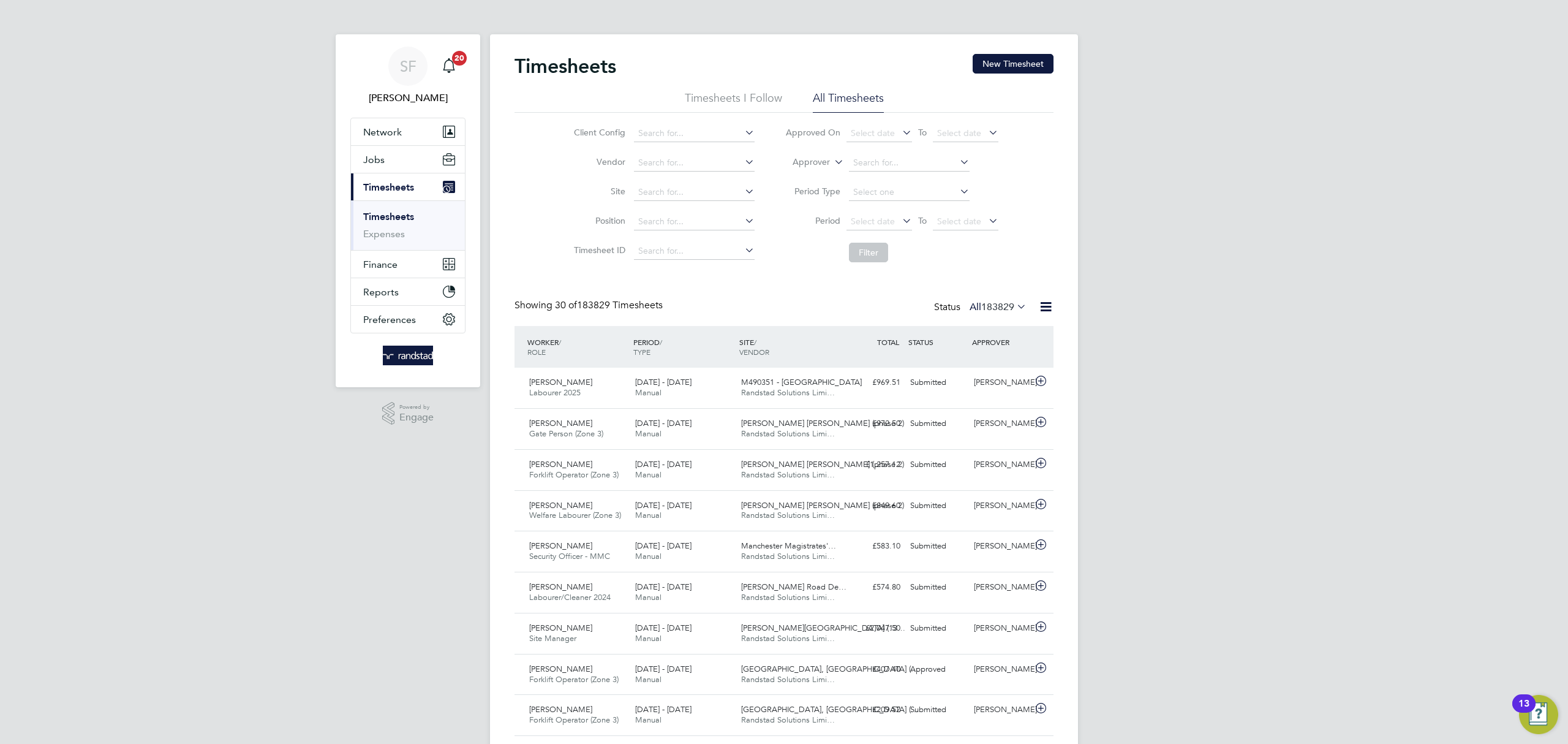
click at [832, 160] on icon at bounding box center [832, 159] width 0 height 11
click at [813, 174] on li "Worker" at bounding box center [799, 177] width 61 height 16
click at [655, 193] on input at bounding box center [694, 192] width 121 height 17
click at [708, 208] on b "Crowborough" at bounding box center [740, 209] width 89 height 10
type input "Meadow View, Crowborough"
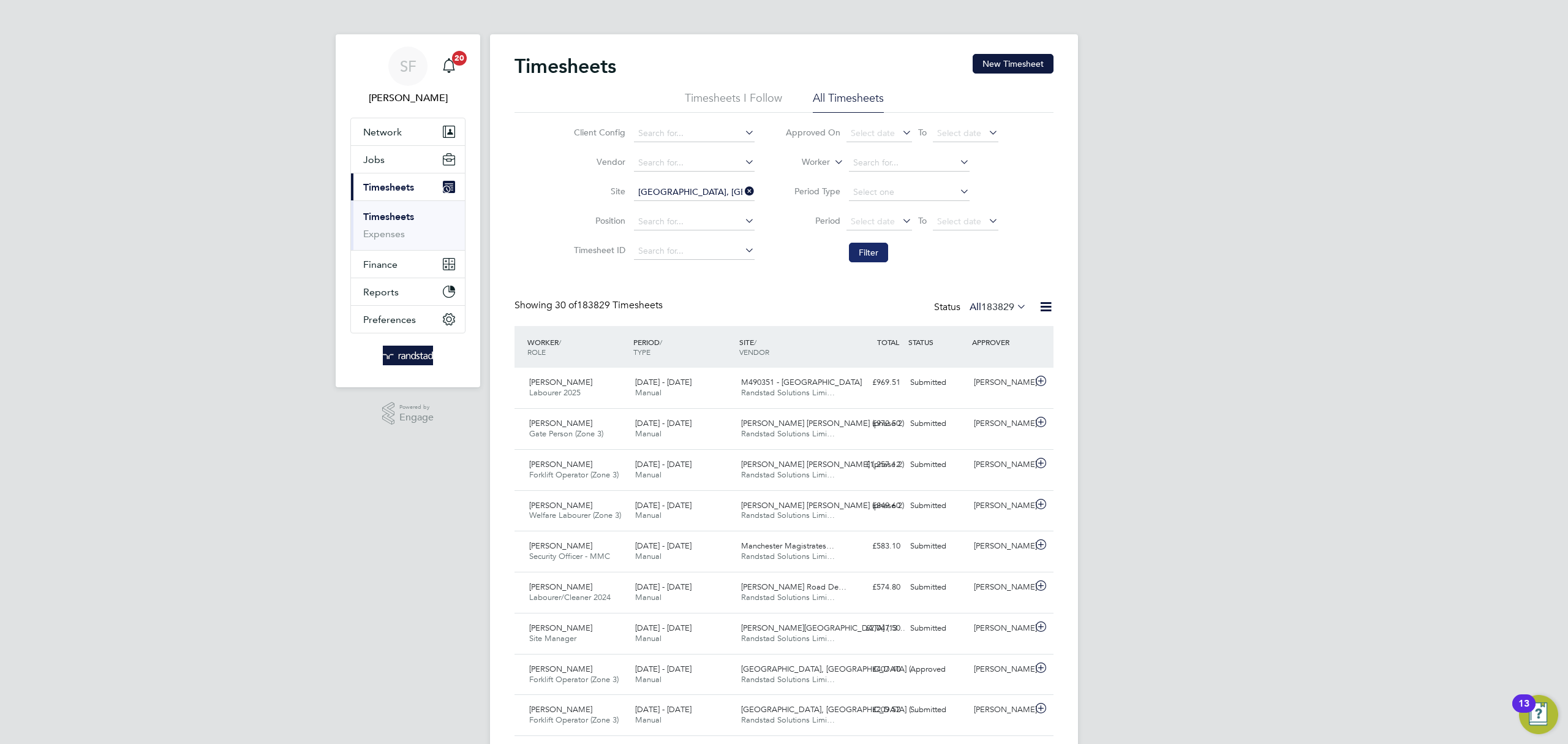
click at [871, 253] on button "Filter" at bounding box center [868, 253] width 39 height 20
